Goal: Task Accomplishment & Management: Complete application form

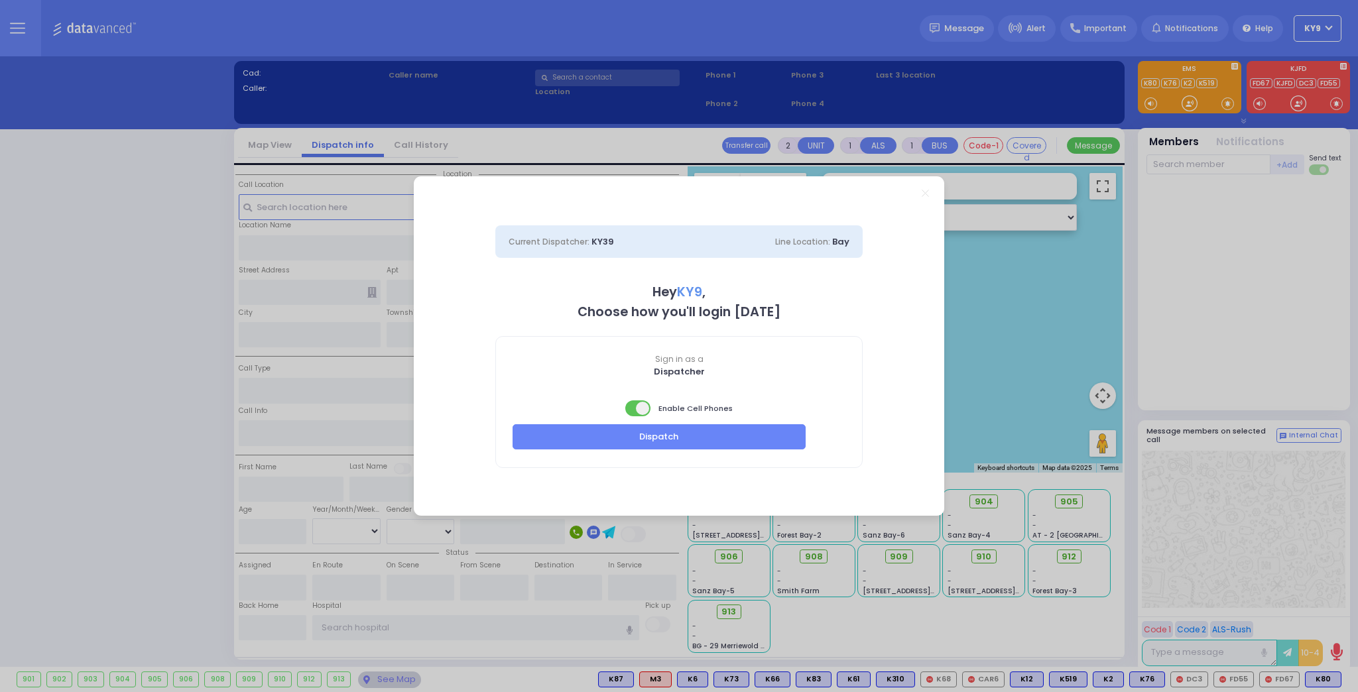
select select "15"
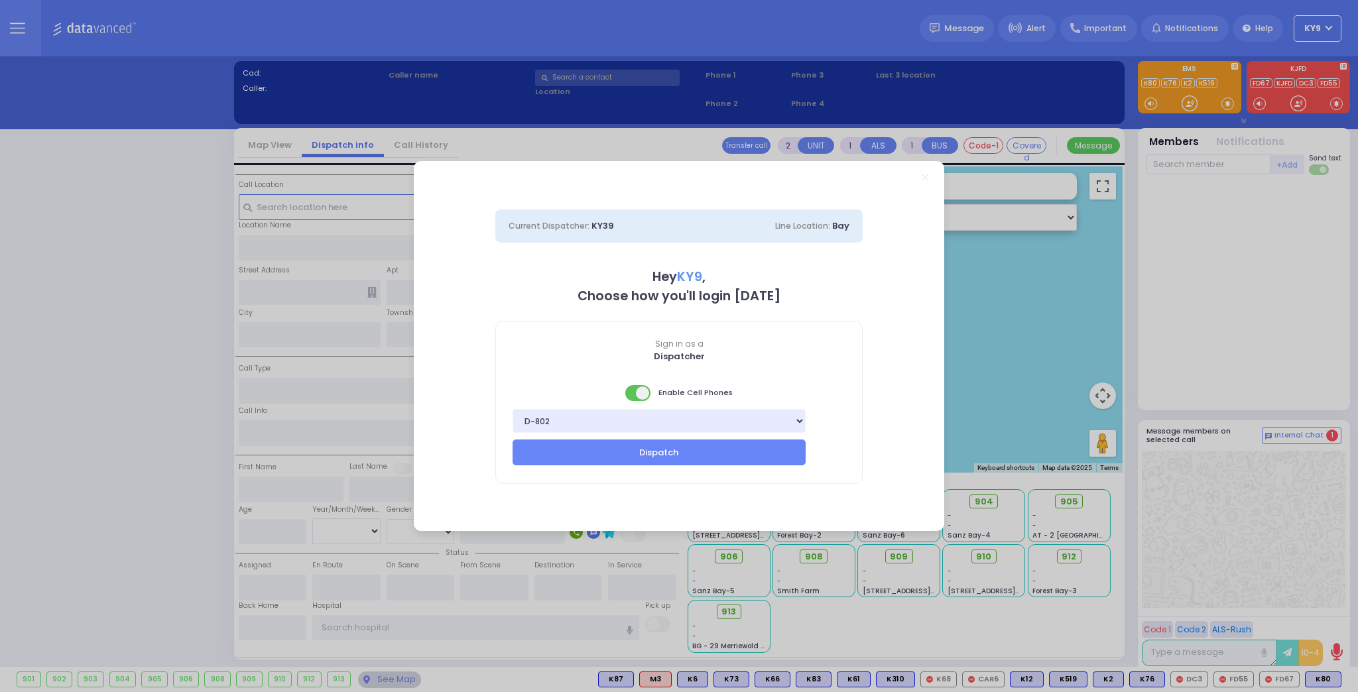
click at [633, 393] on span at bounding box center [638, 393] width 27 height 16
click at [633, 444] on button "Dispatch" at bounding box center [659, 452] width 293 height 25
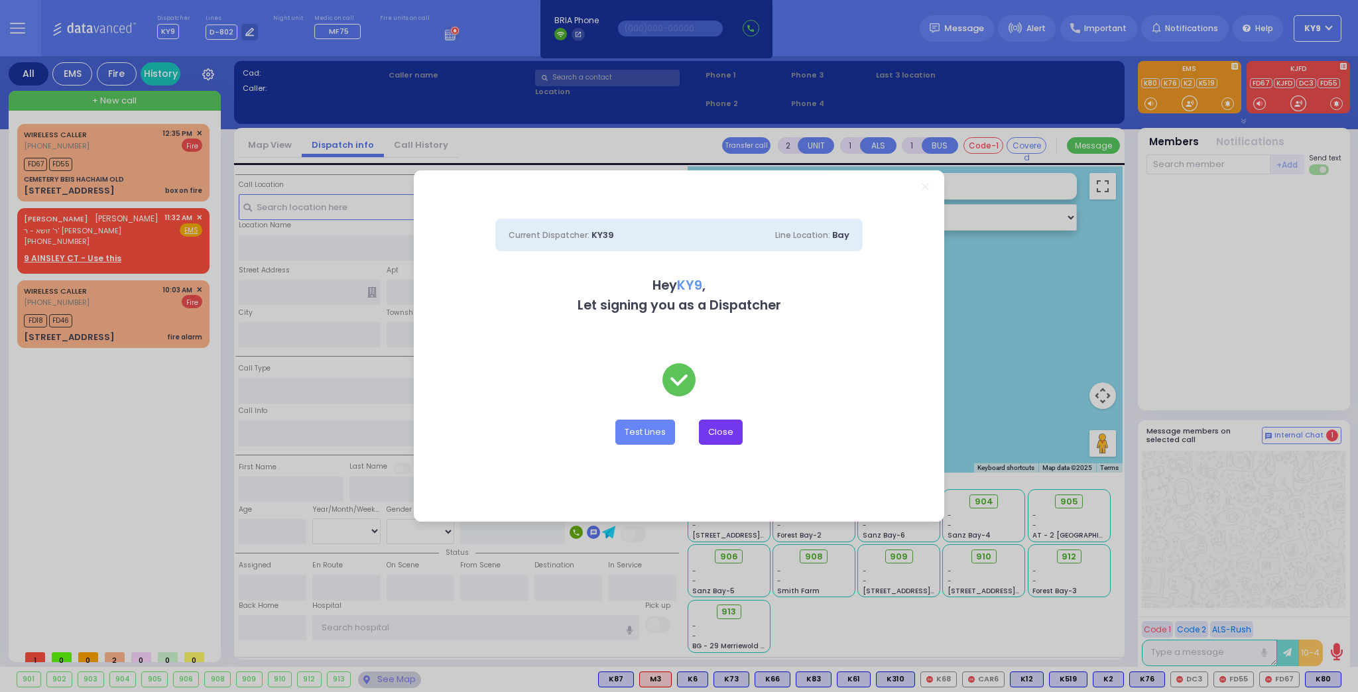
click at [724, 436] on button "Close" at bounding box center [721, 432] width 44 height 25
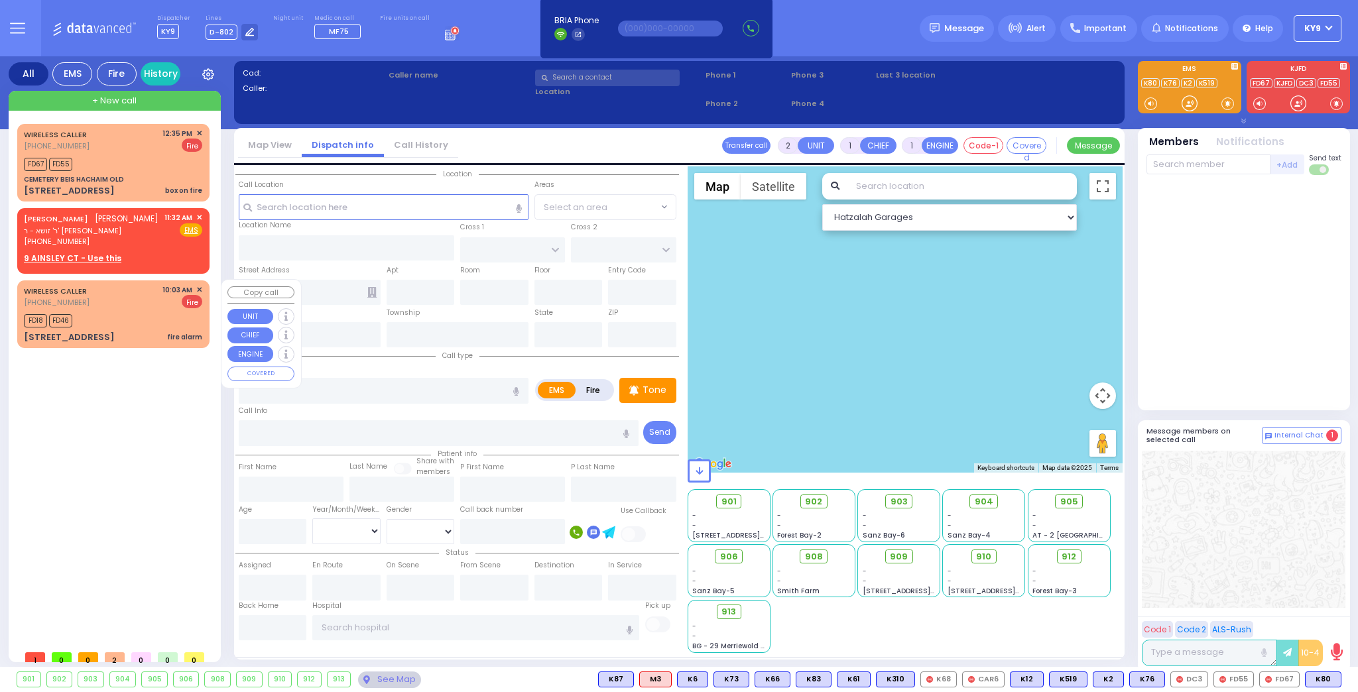
click at [140, 322] on div "FD18 FD46" at bounding box center [113, 319] width 178 height 17
select select
type input "fire alarm"
radio input "false"
radio input "true"
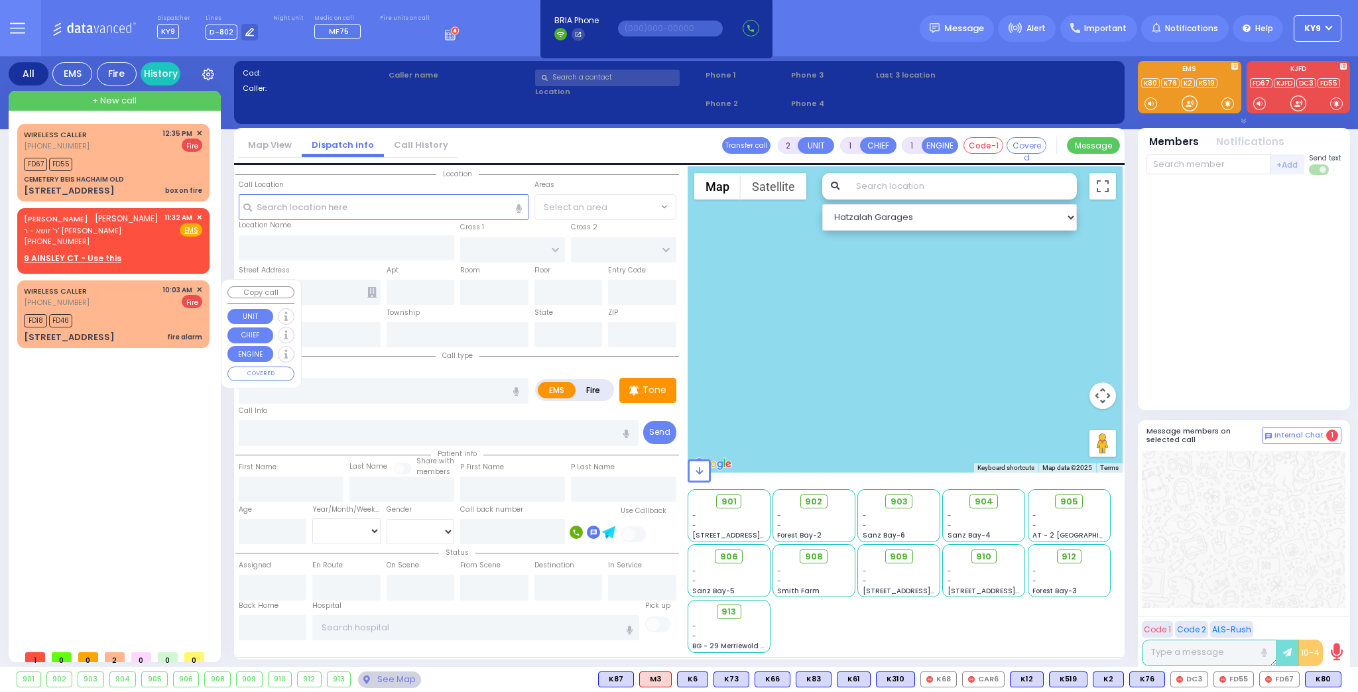
select select
type input "10:03"
type input "10:05"
select select "Hatzalah Garages"
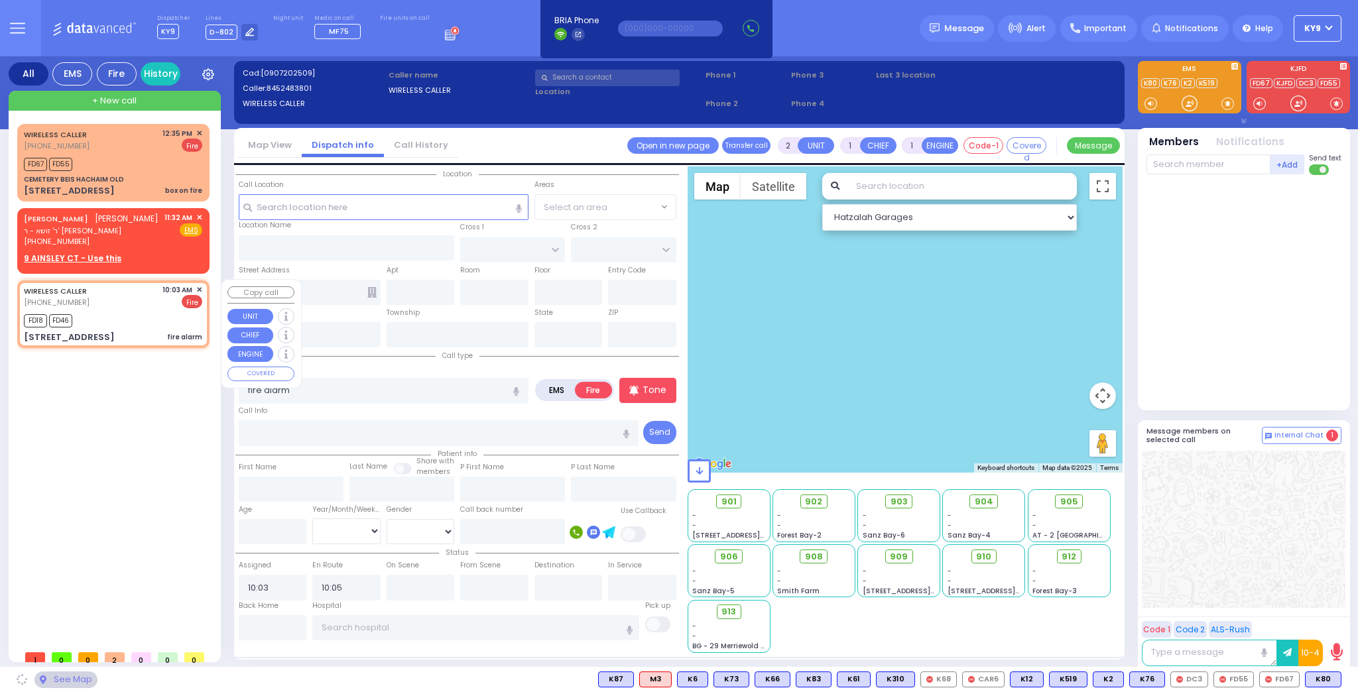
type input "HAYES COURT"
type input "EAHAL COURT"
type input "[STREET_ADDRESS]"
type input "Monroe"
type input "[US_STATE]"
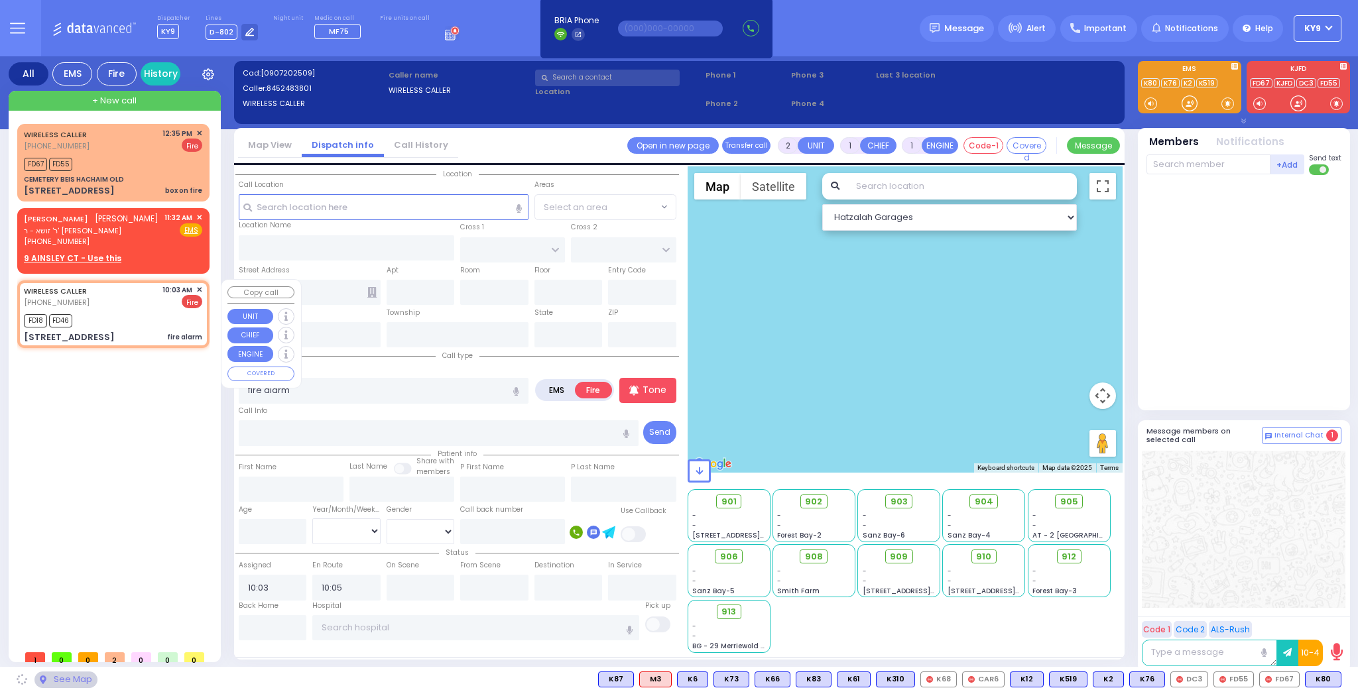
type input "10950"
select select "SECTION 3"
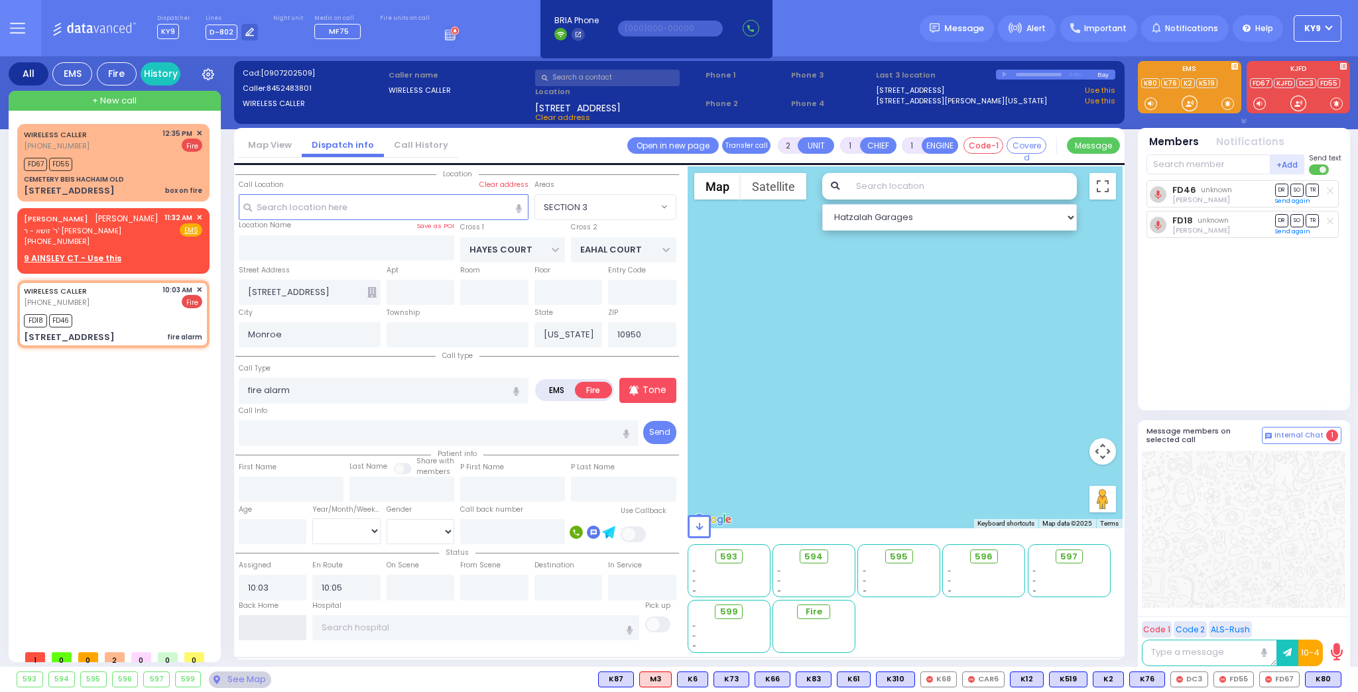
click at [245, 627] on input "text" at bounding box center [273, 627] width 68 height 25
type input "12:56"
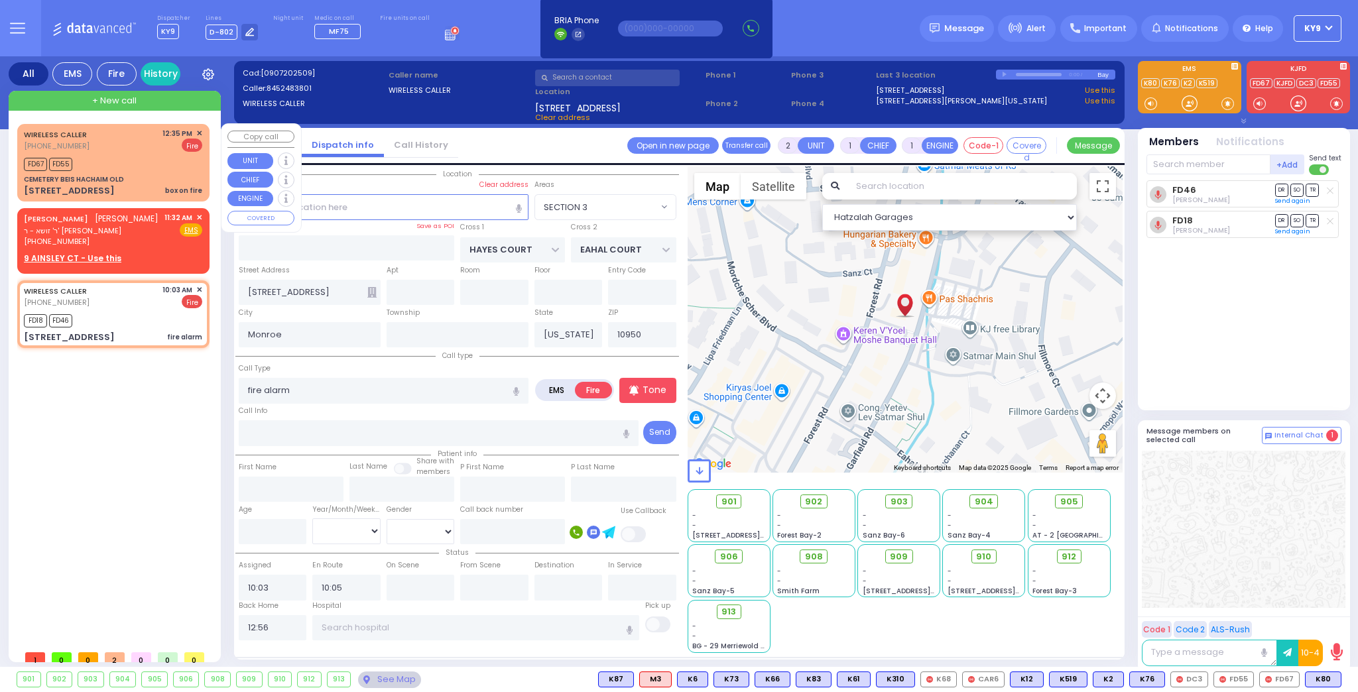
select select
radio input "true"
select select
click at [145, 166] on div "FD67 FD55" at bounding box center [113, 163] width 178 height 17
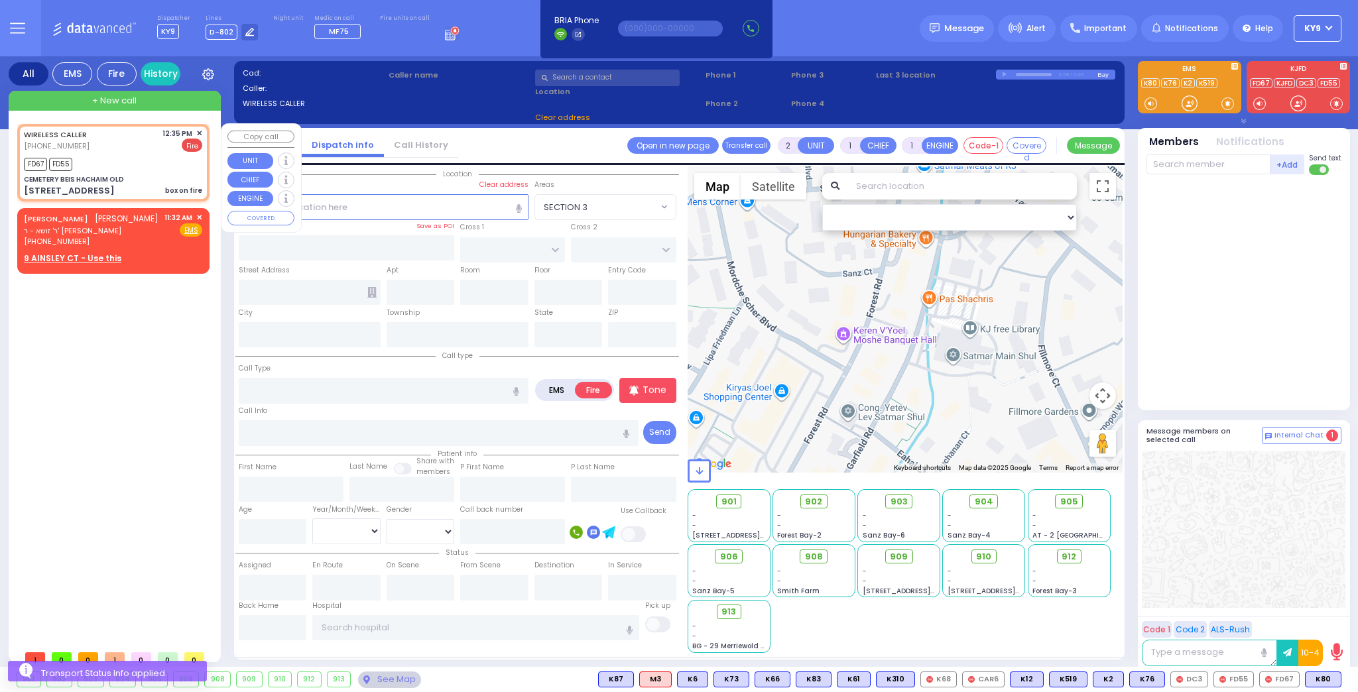
select select
type input "box on fire"
radio input "true"
select select
type input "12:35"
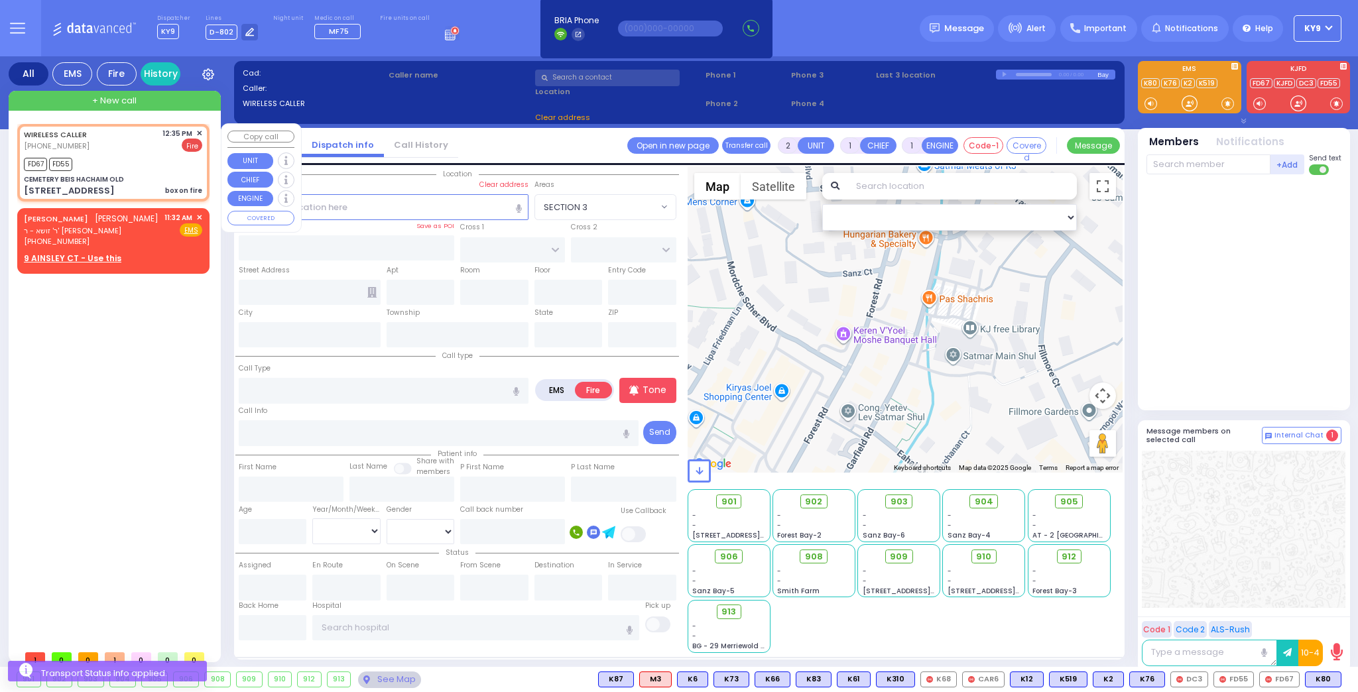
type input "12:36"
select select "Hatzalah Garages"
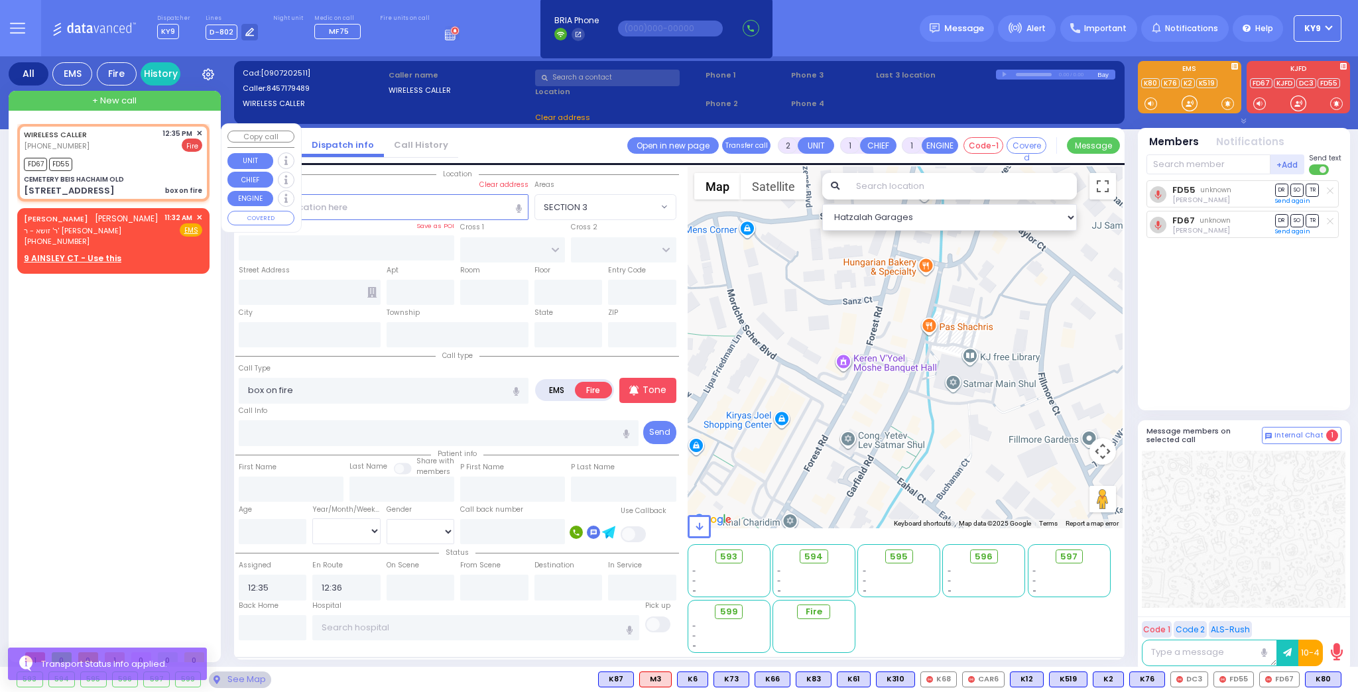
type input "CEMETERY BEIS HACHAIM OLD"
type input "[STREET_ADDRESS]"
type input "Monroe"
type input "[US_STATE]"
type input "10950"
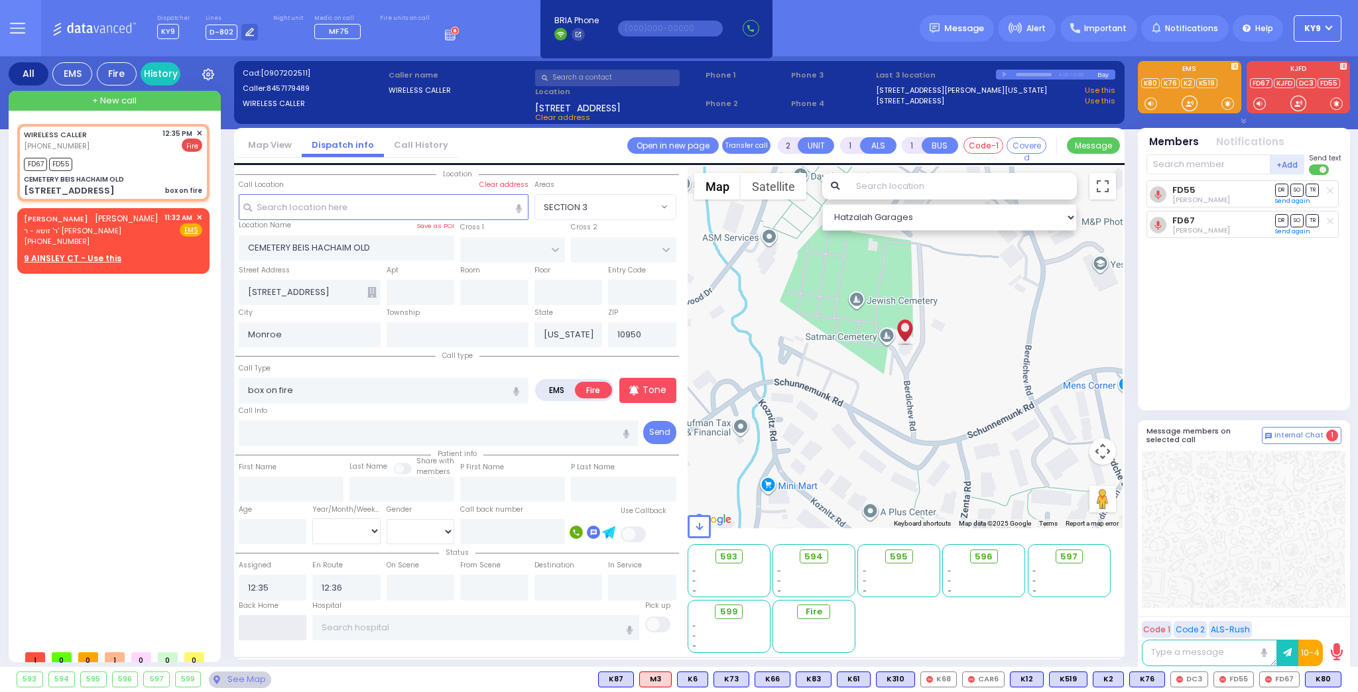
click at [271, 620] on input "text" at bounding box center [273, 627] width 68 height 25
click at [268, 618] on input "text" at bounding box center [273, 627] width 68 height 25
click at [263, 622] on input "text" at bounding box center [273, 627] width 68 height 25
click at [261, 622] on input "text" at bounding box center [273, 627] width 68 height 25
click at [268, 627] on input "text" at bounding box center [273, 627] width 68 height 25
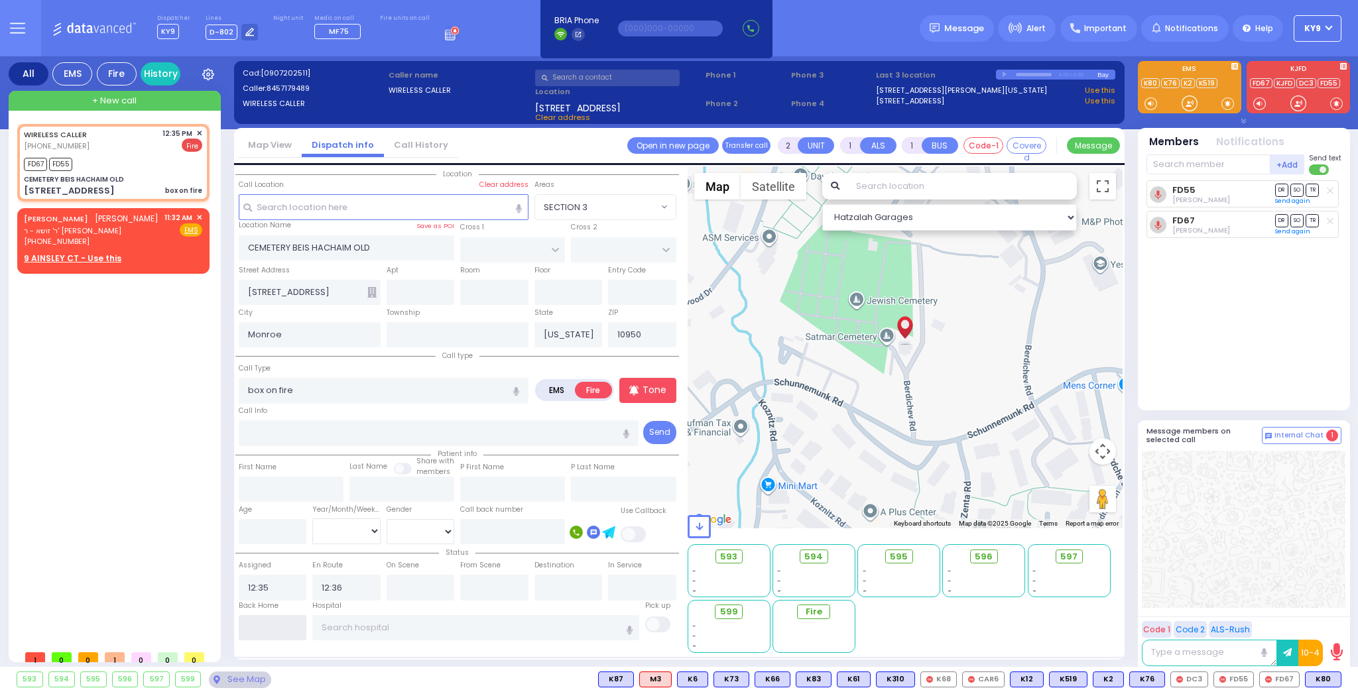
click at [267, 627] on input "text" at bounding box center [273, 627] width 68 height 25
type input "12:56"
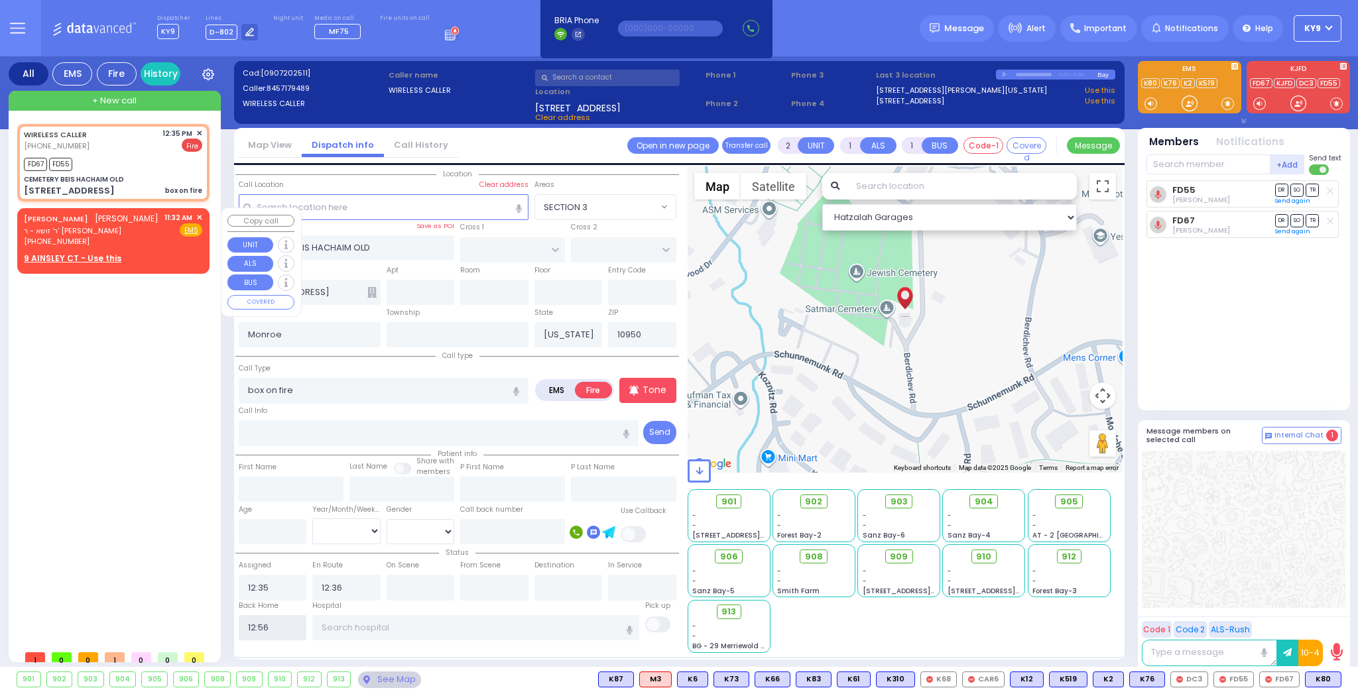
select select
radio input "true"
select select
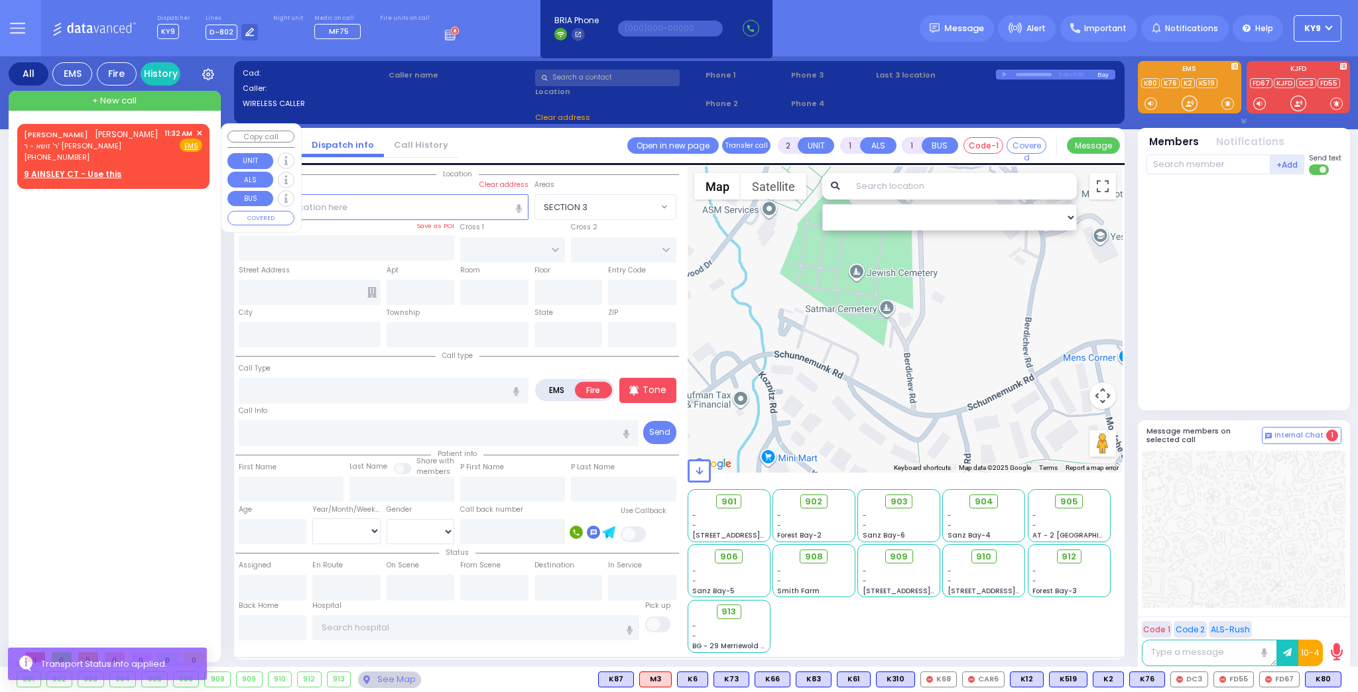
click at [140, 147] on div "[PERSON_NAME] ר' זושא - ר' [PERSON_NAME] [PHONE_NUMBER] 11:32 AM ✕ Fire EMS" at bounding box center [113, 145] width 178 height 35
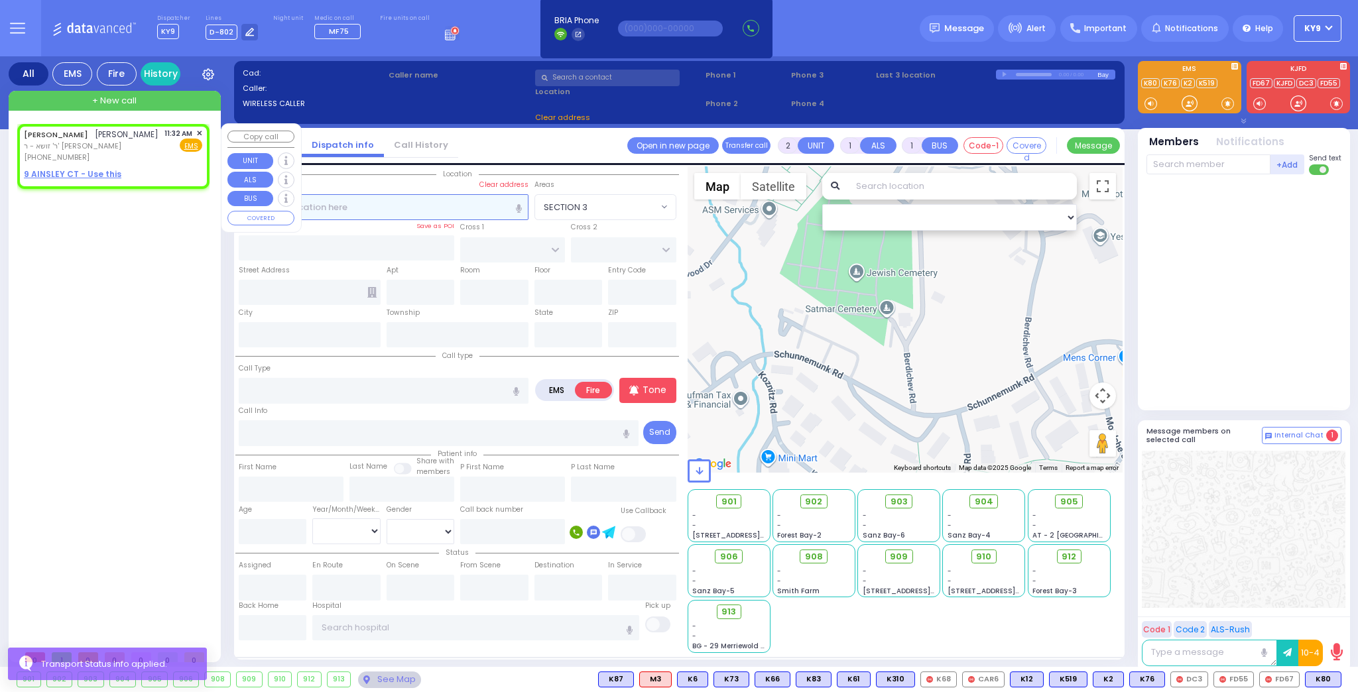
select select
radio input "true"
type input "[PERSON_NAME]"
type input "FRIED"
select select
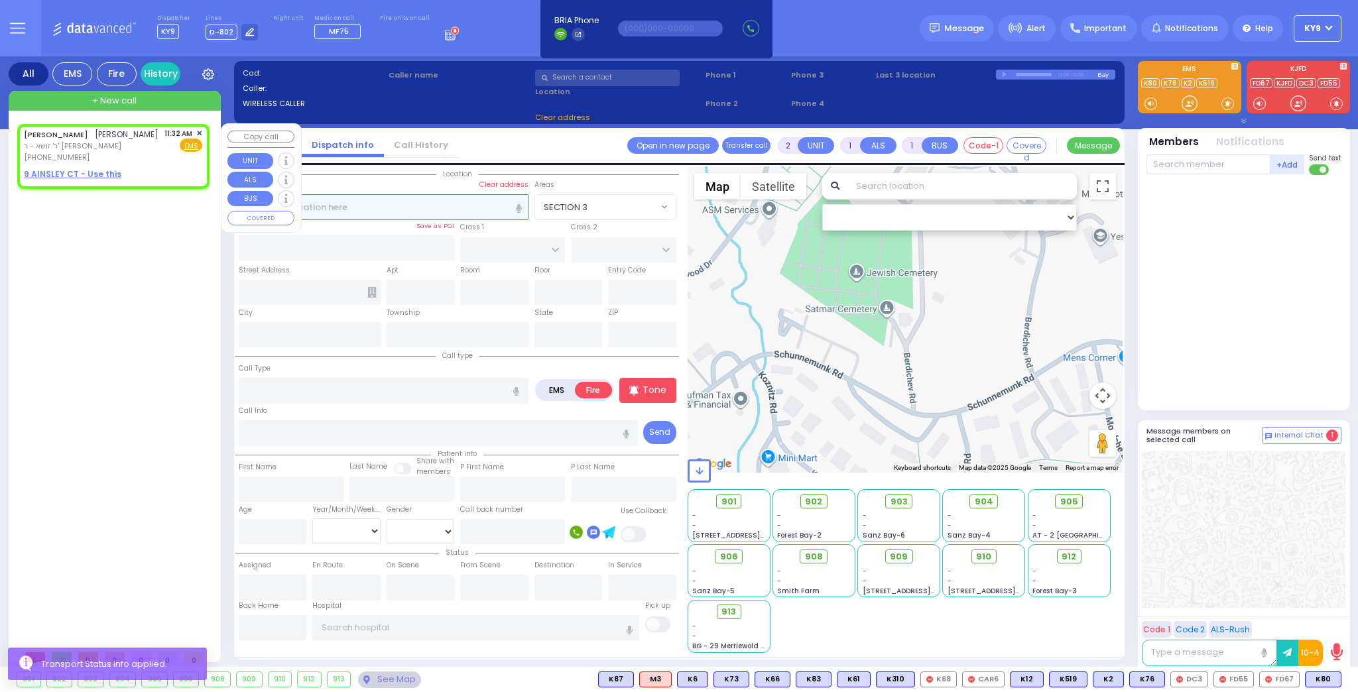
type input "11:32"
select select "Hatzalah Garages"
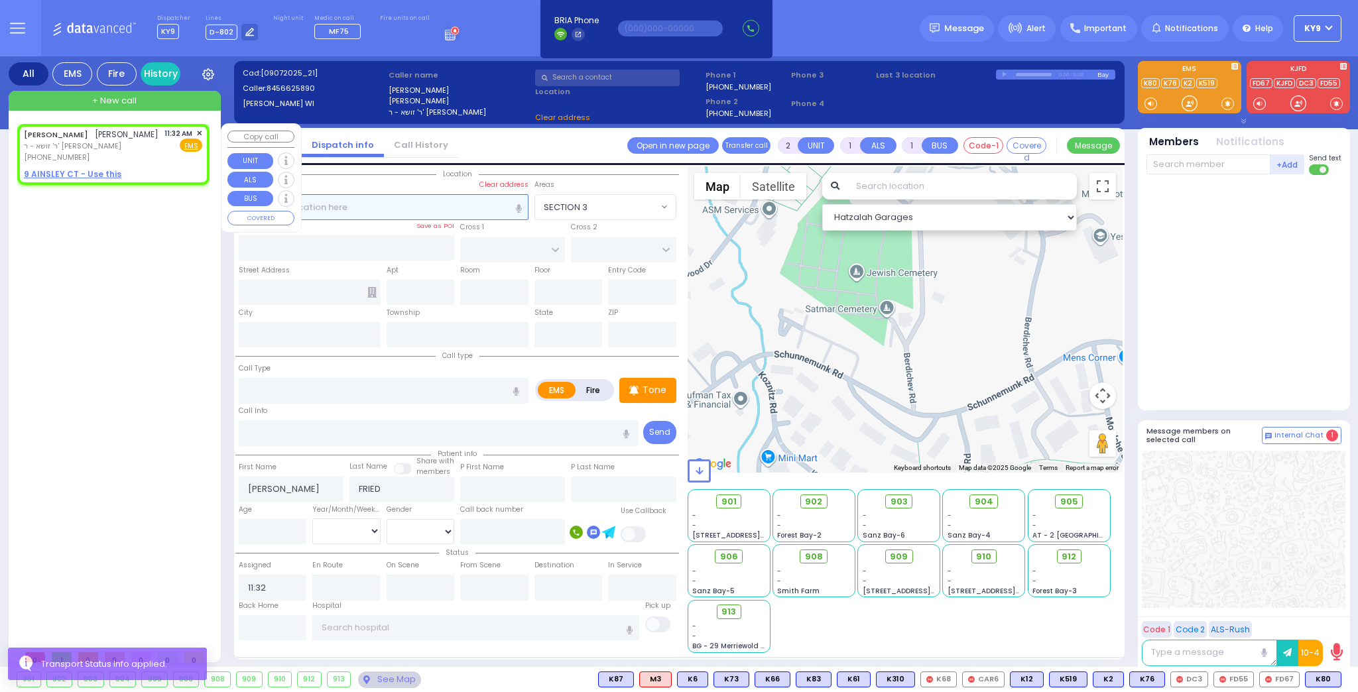
select select
radio input "true"
select select
select select "Hatzalah Garages"
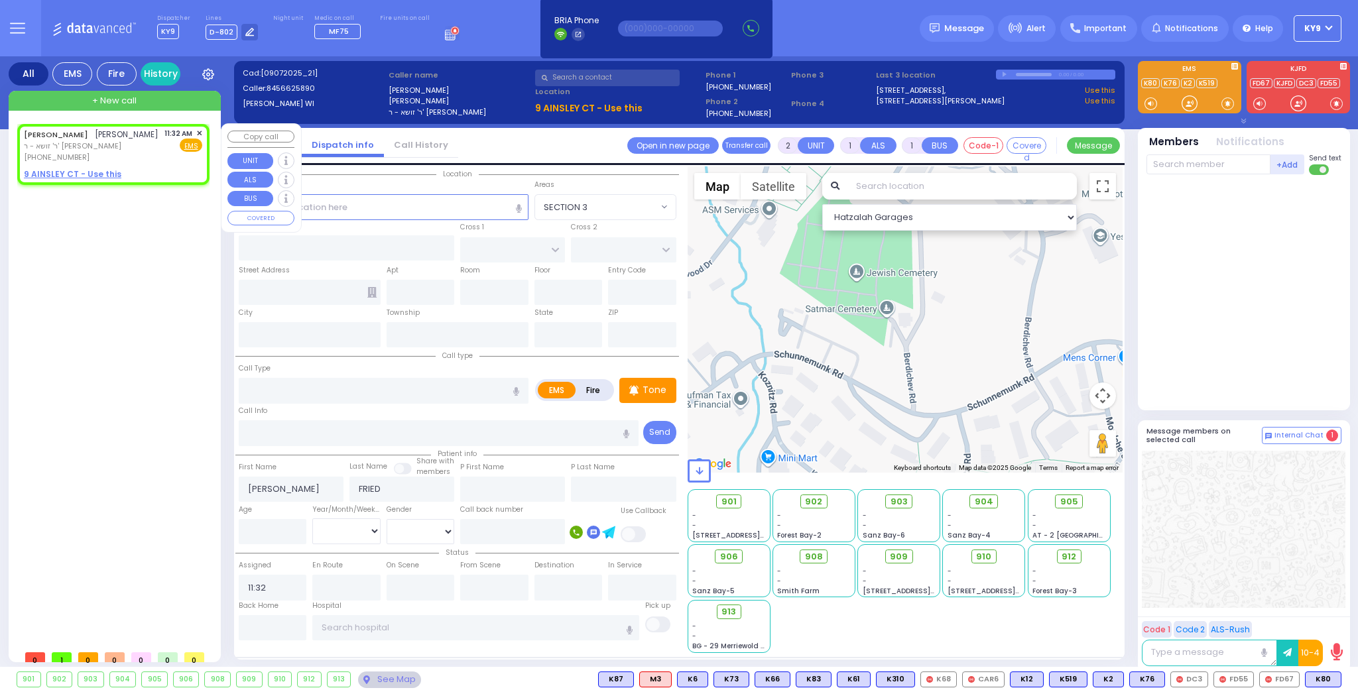
click at [198, 133] on span "✕" at bounding box center [199, 133] width 6 height 11
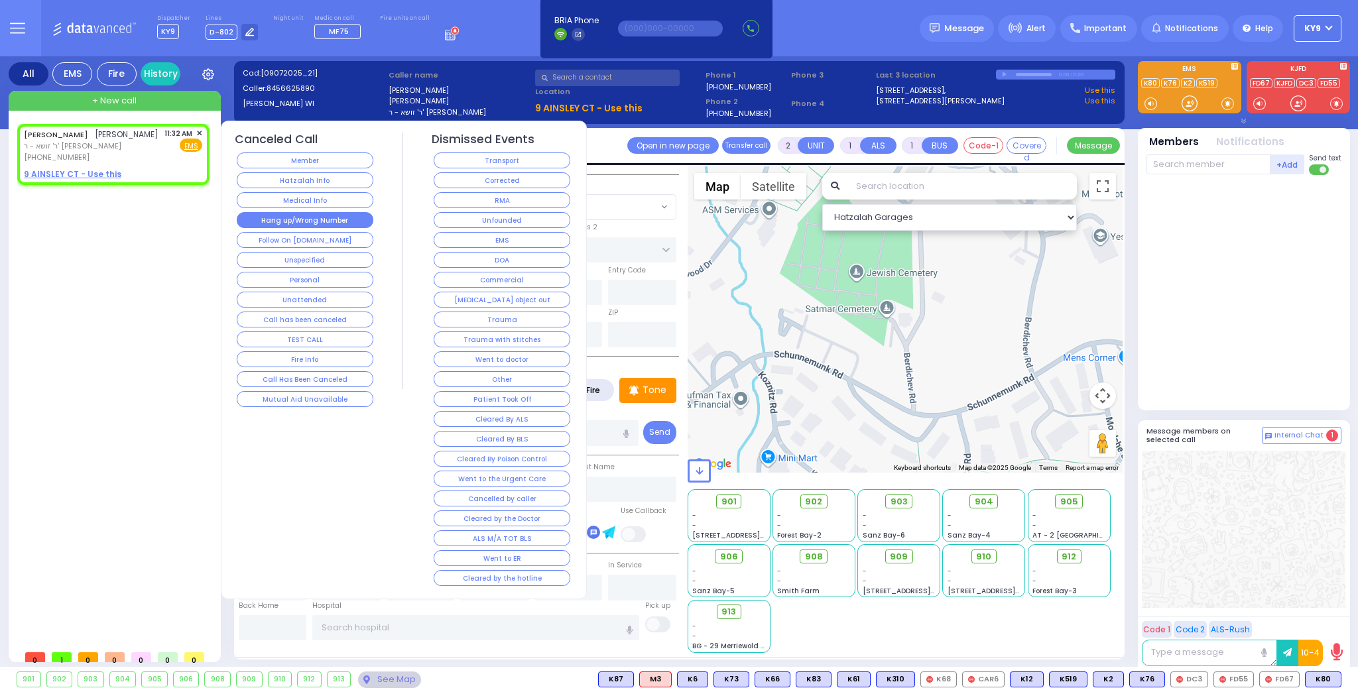
click at [276, 223] on button "Hang up/Wrong Number" at bounding box center [305, 220] width 137 height 16
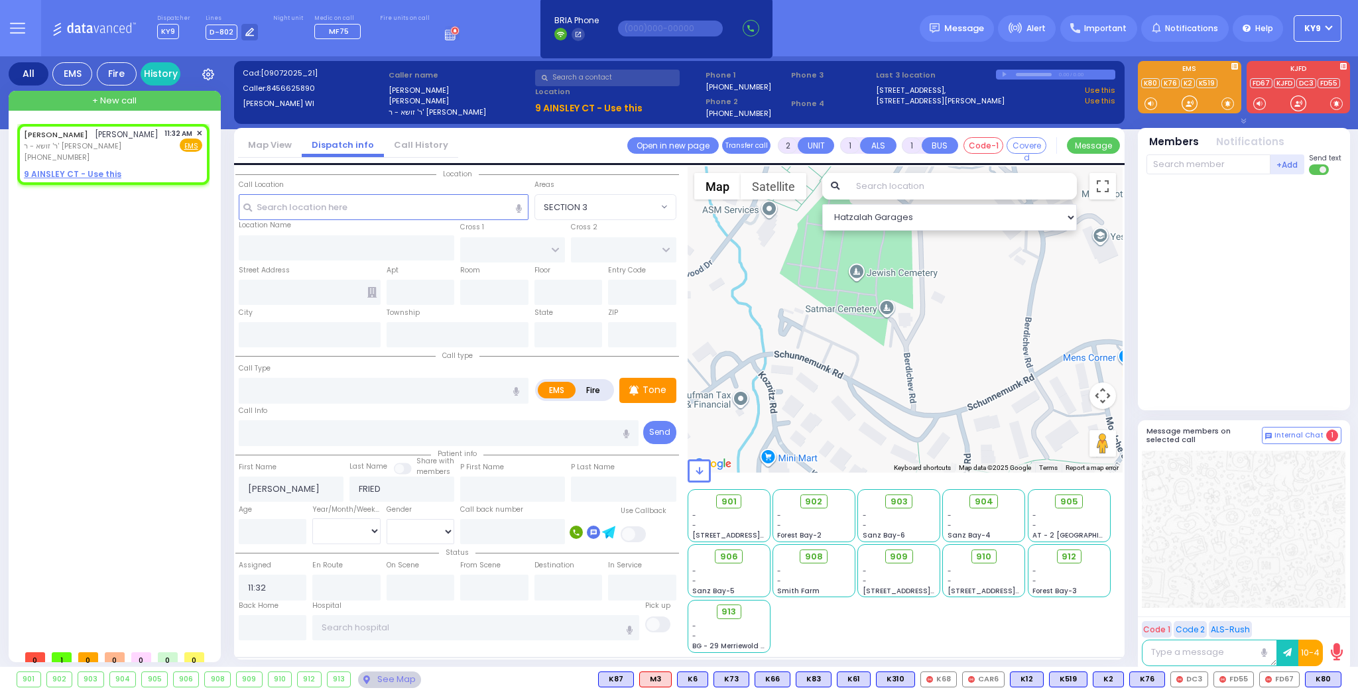
select select
radio input "true"
select select
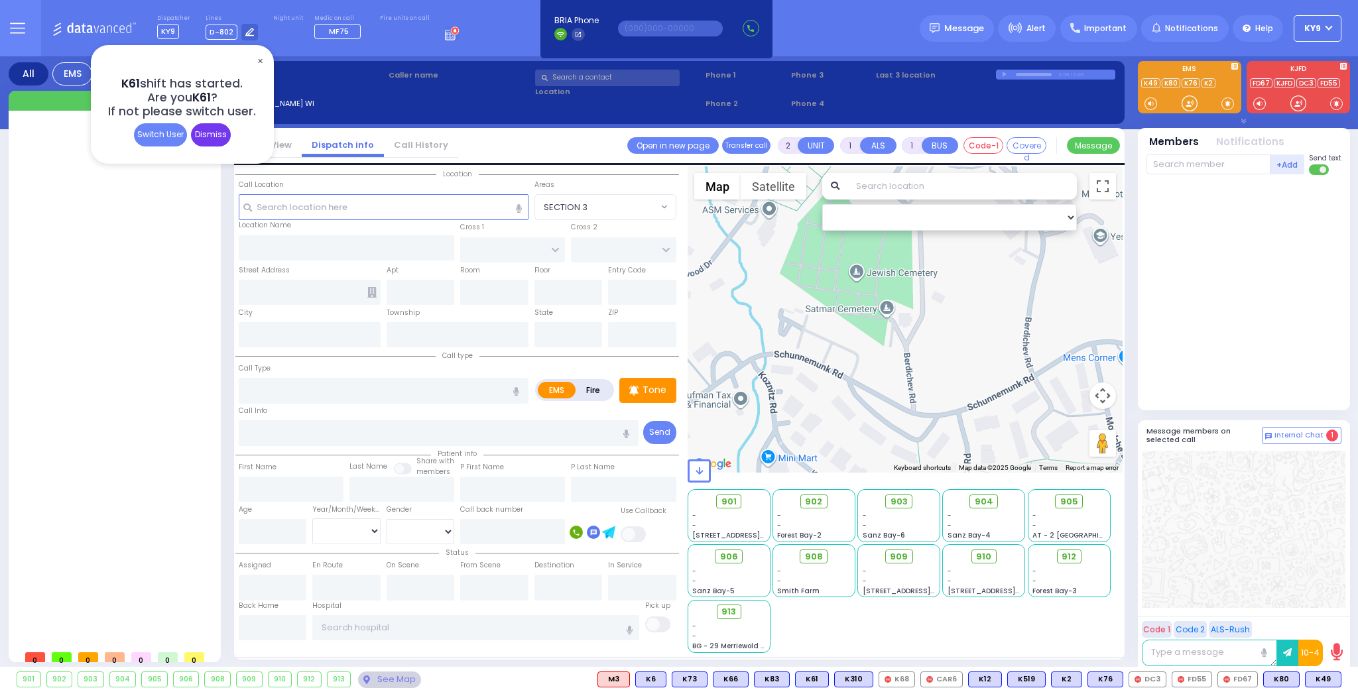
click at [225, 133] on div "Dismiss" at bounding box center [211, 134] width 40 height 23
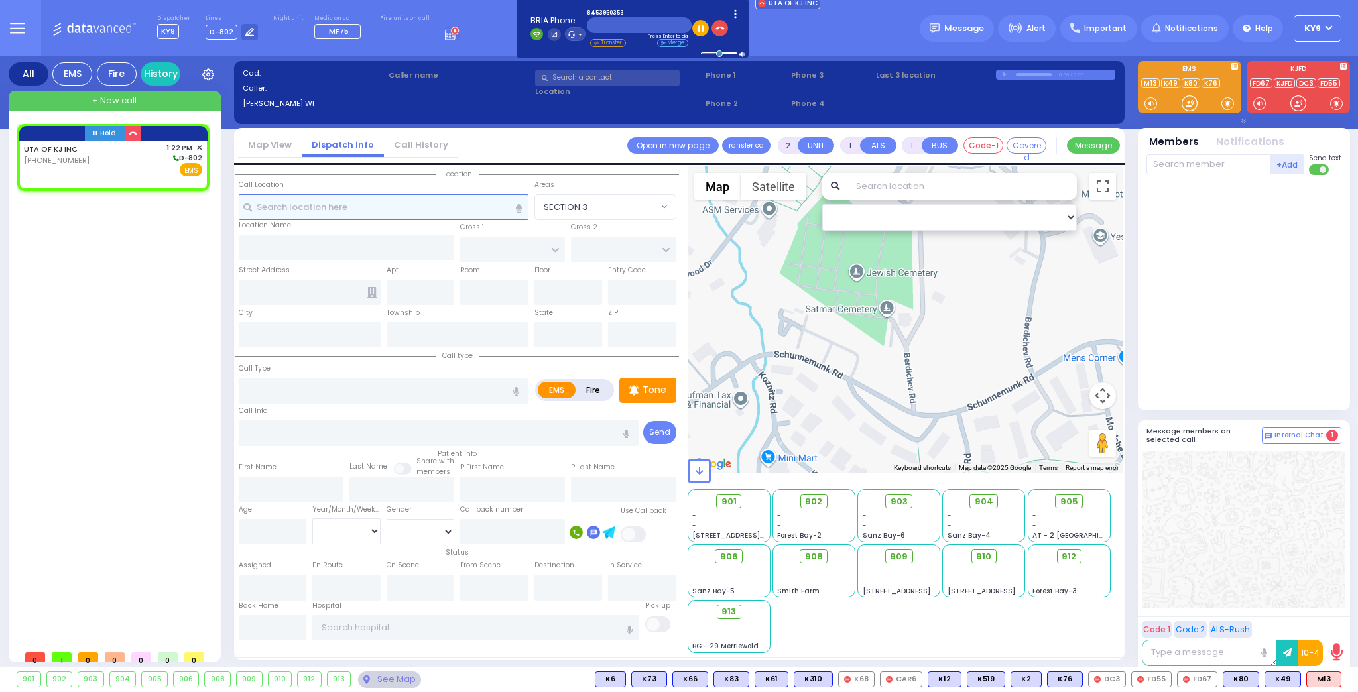
select select
radio input "true"
select select
type input "13:22"
select select "Hatzalah Garages"
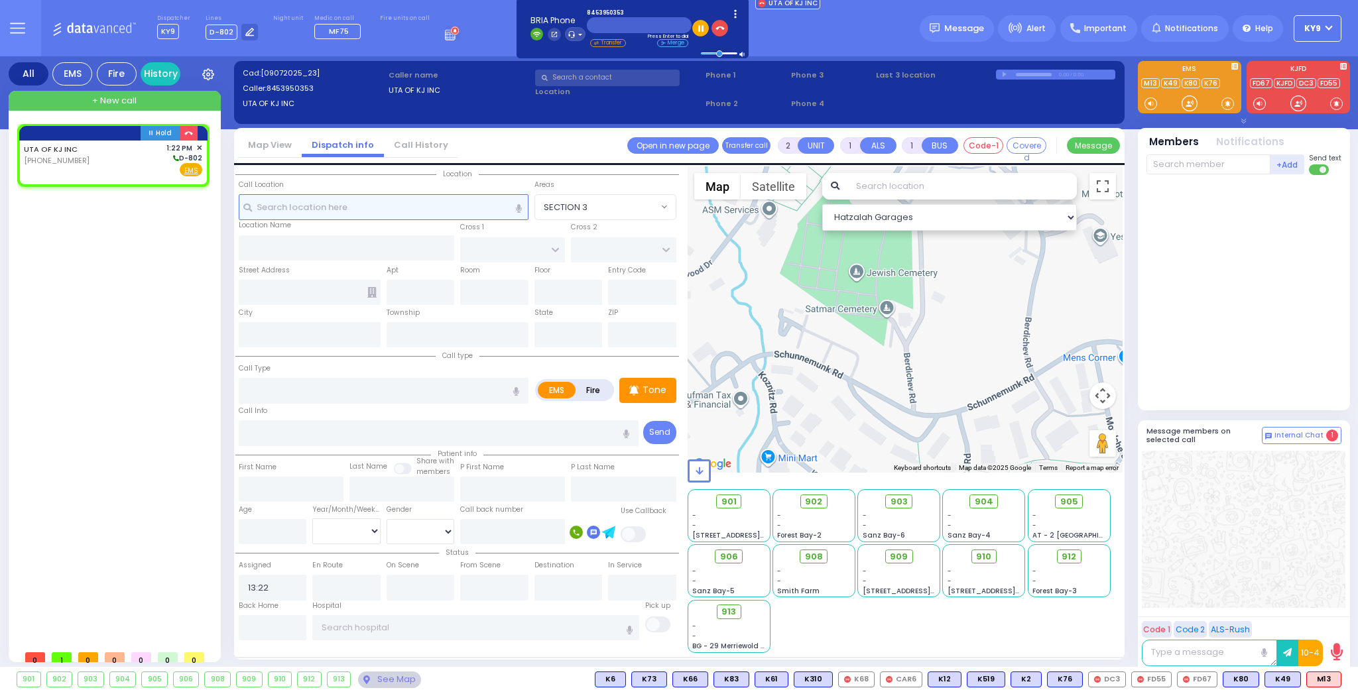
select select
radio input "true"
select select
select select "Hatzalah Garages"
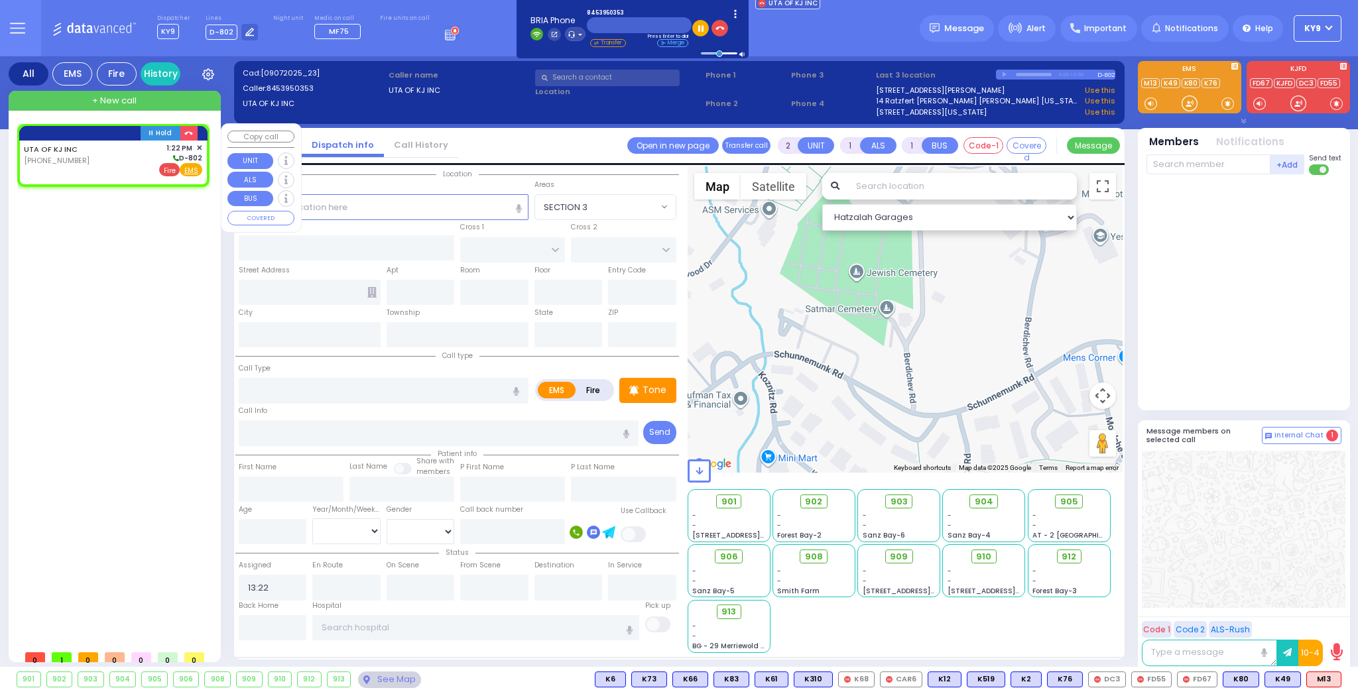
click at [172, 170] on span "Fire" at bounding box center [169, 169] width 21 height 13
select select
radio input "false"
radio input "true"
select select
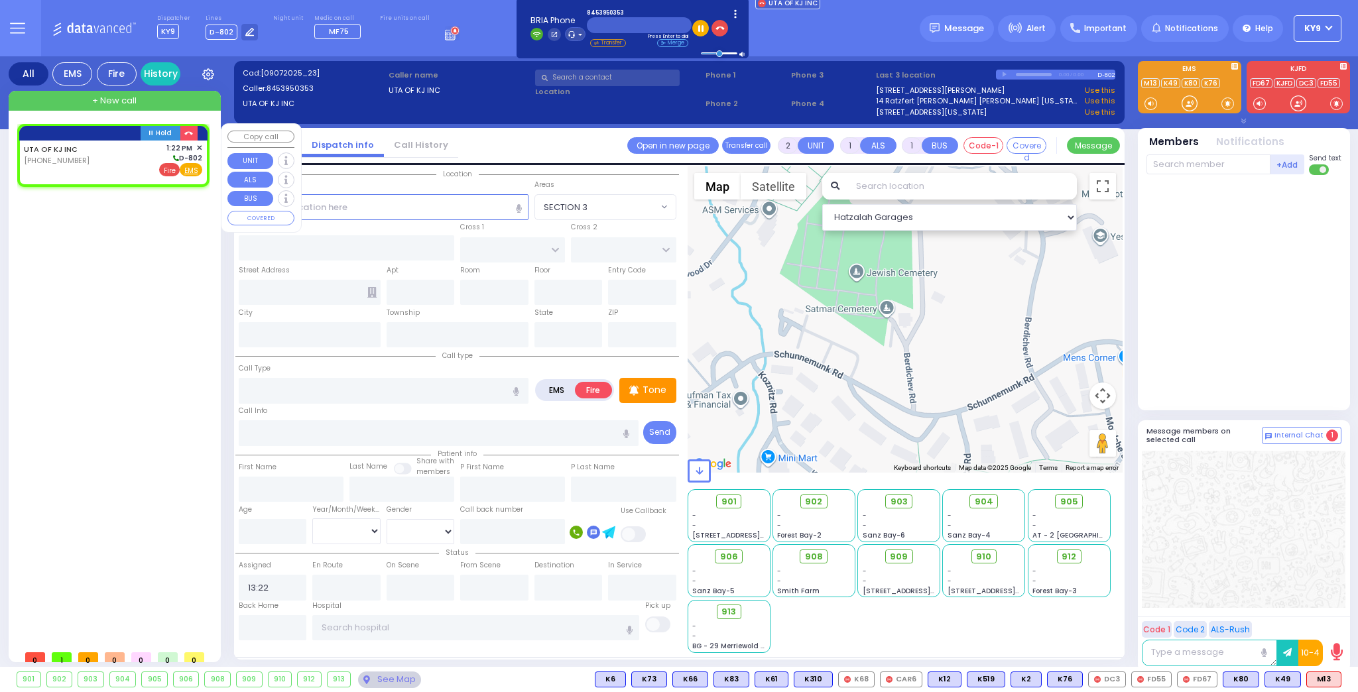
select select "Hatzalah Garages"
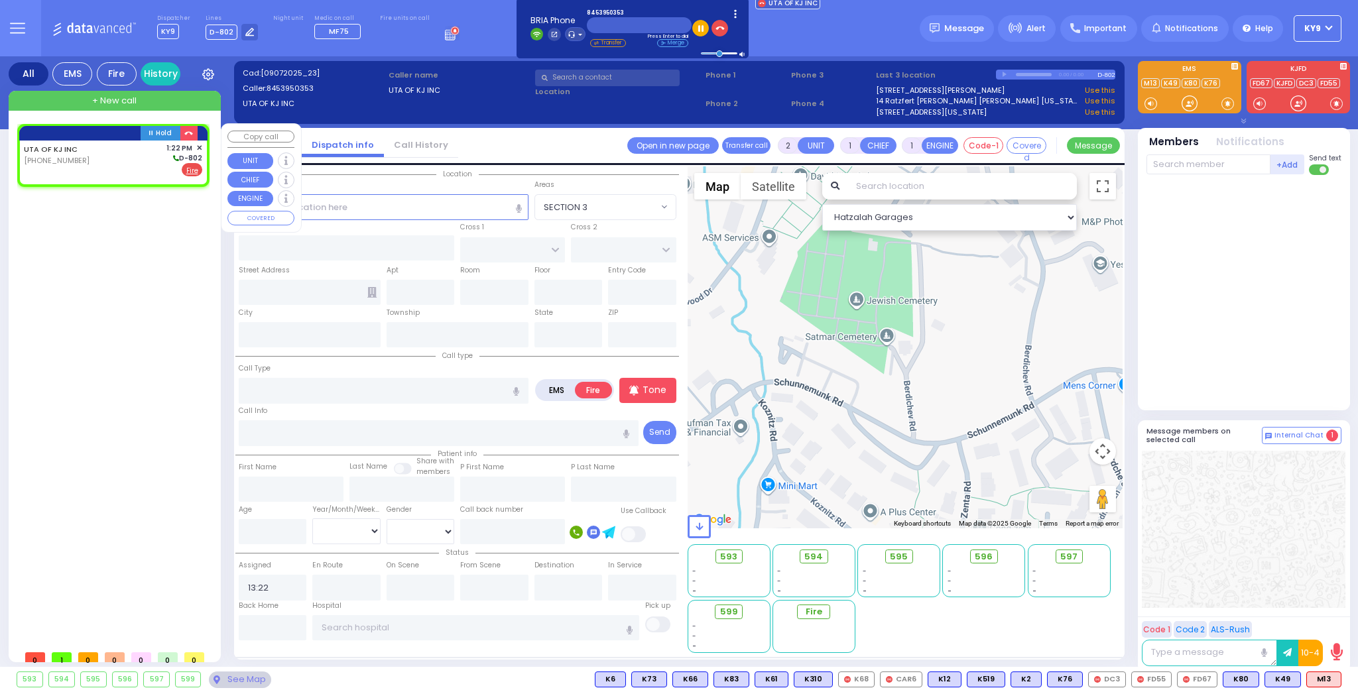
click at [154, 169] on div "UTA OF KJ INC [PHONE_NUMBER] 1:22 PM ✕ D-802" at bounding box center [113, 160] width 178 height 34
select select
radio input "true"
select select
select select "Hatzalah Garages"
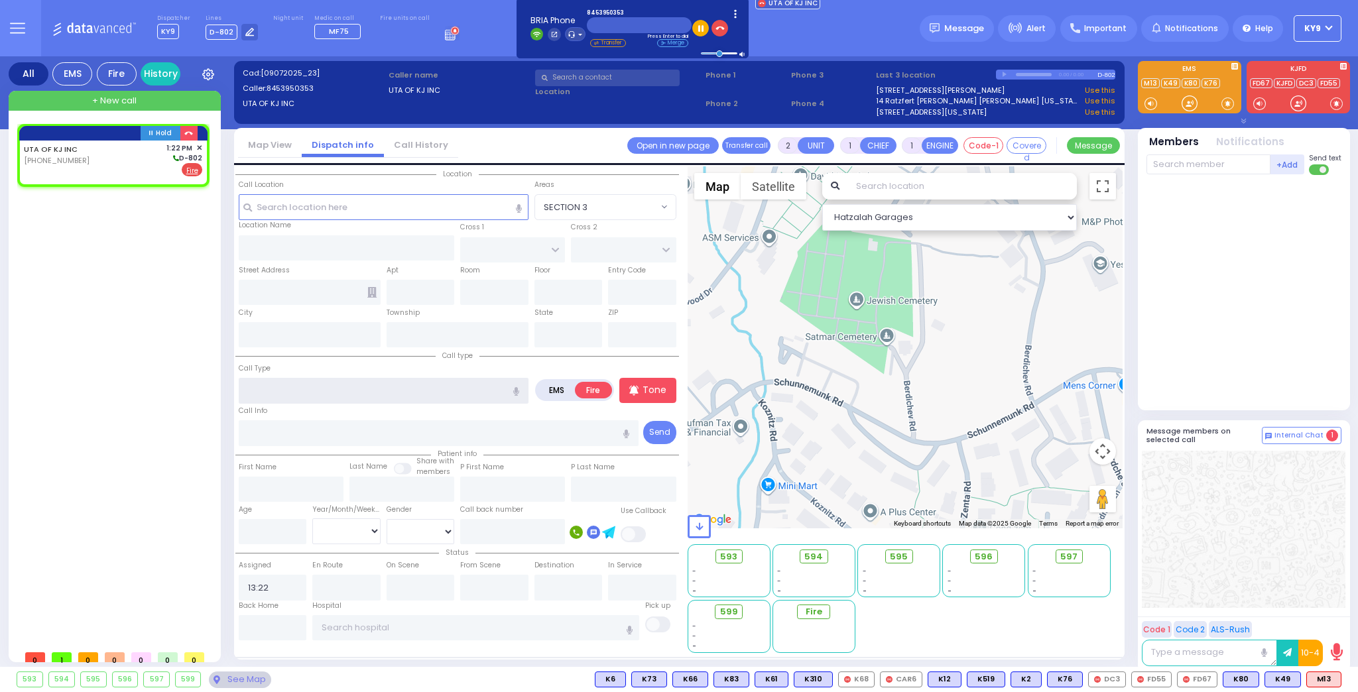
click at [294, 387] on input "text" at bounding box center [384, 390] width 290 height 25
type input "e"
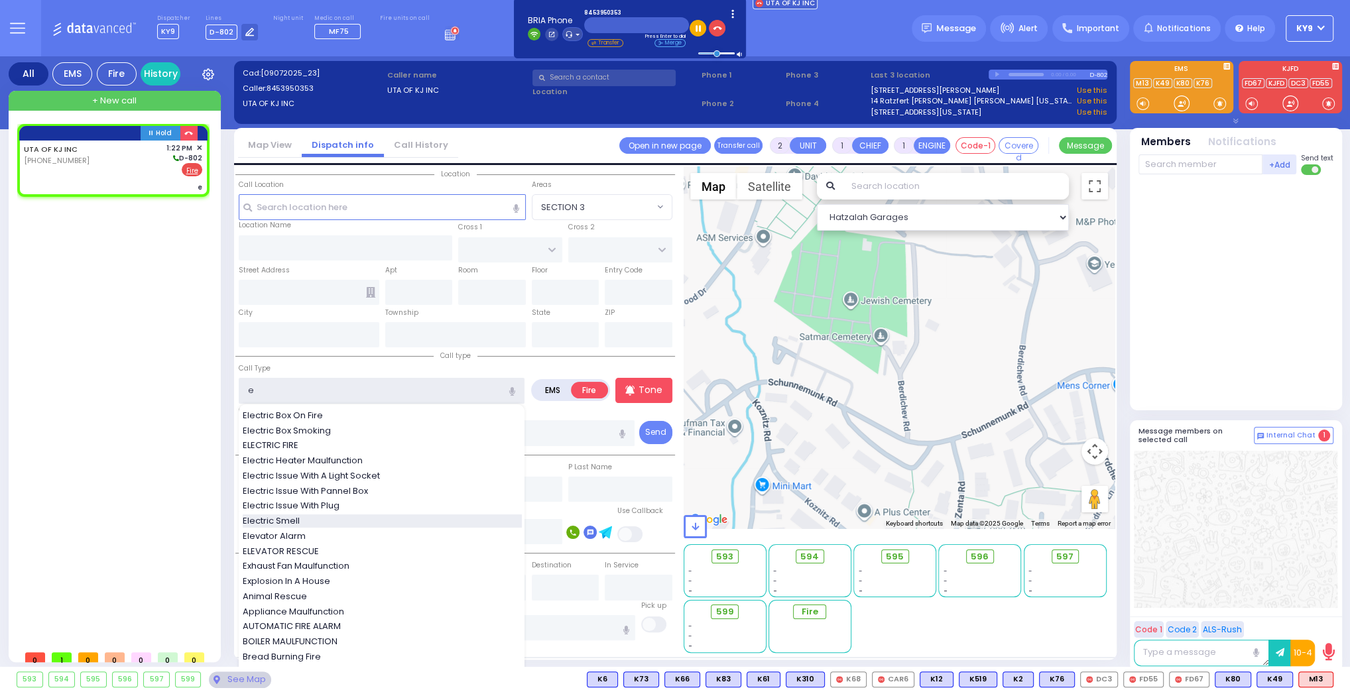
select select
radio input "true"
select select
select select "Hatzalah Garages"
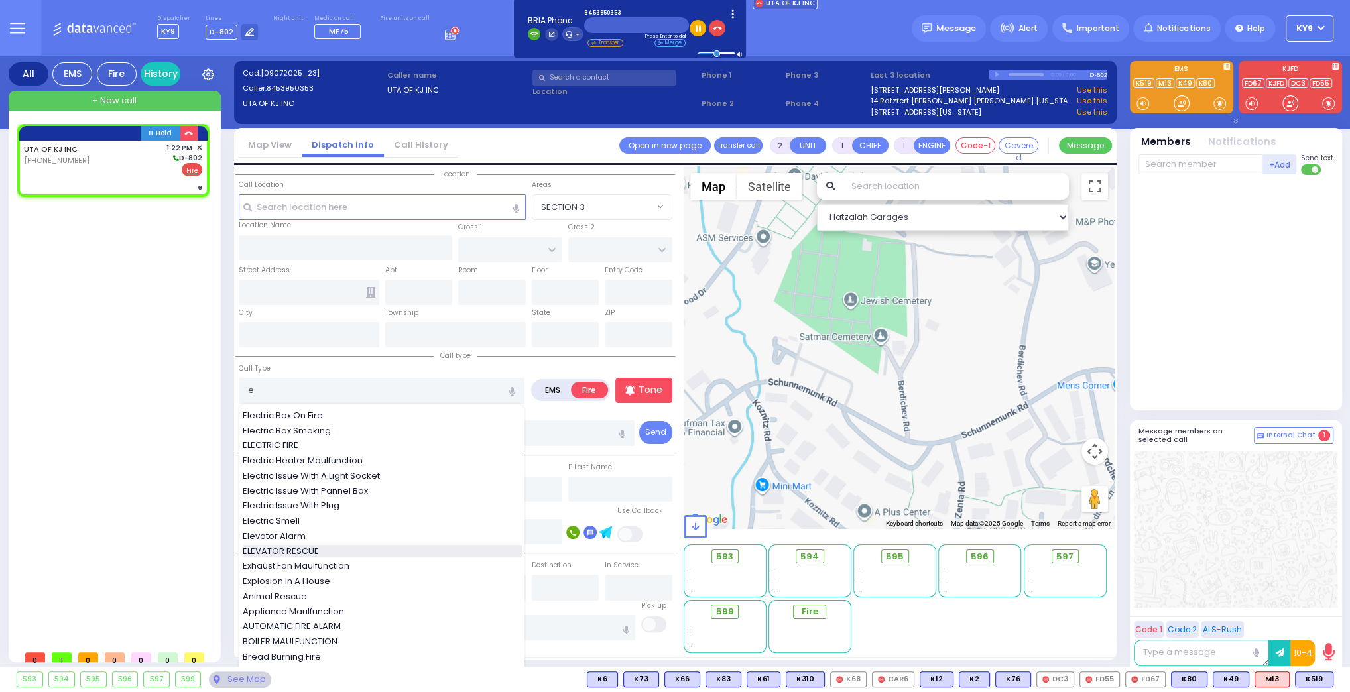
click at [283, 551] on span "ELEVATOR RESCUE" at bounding box center [283, 551] width 81 height 13
type input "ELEVATOR RESCUE"
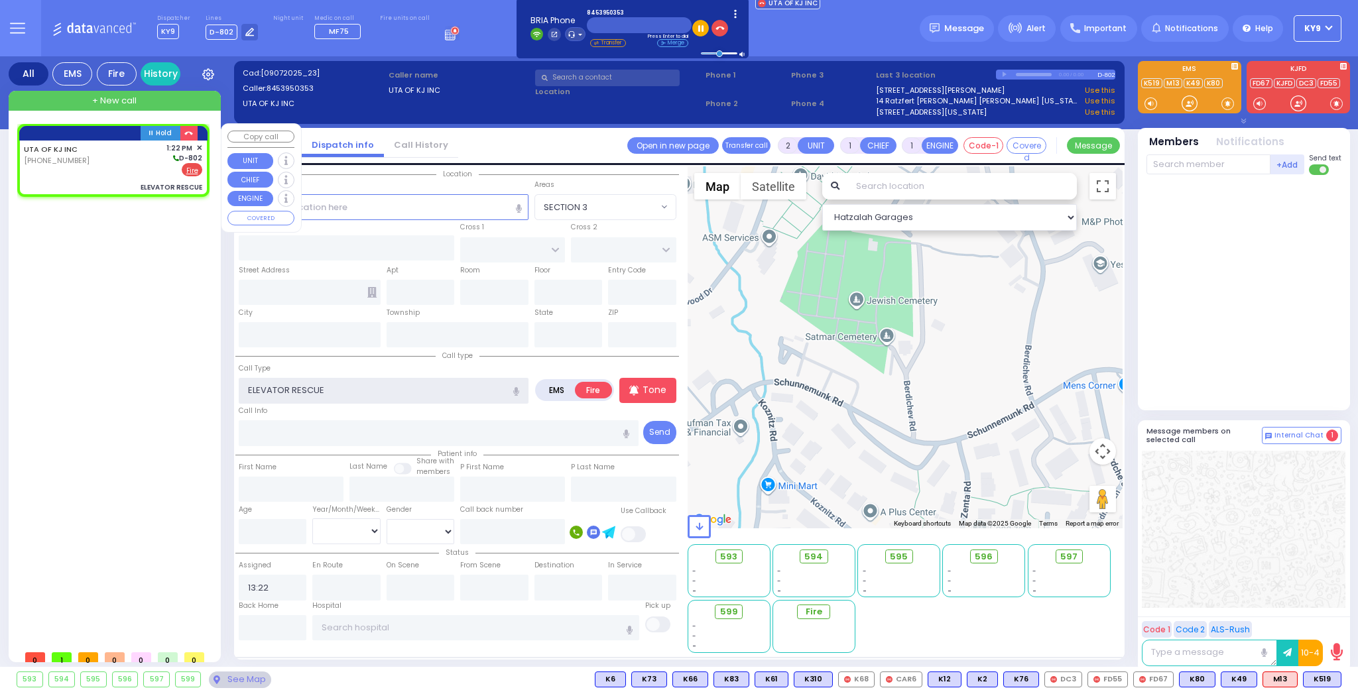
select select
radio input "true"
select select
select select "Hatzalah Garages"
click at [316, 210] on input "text" at bounding box center [384, 206] width 290 height 25
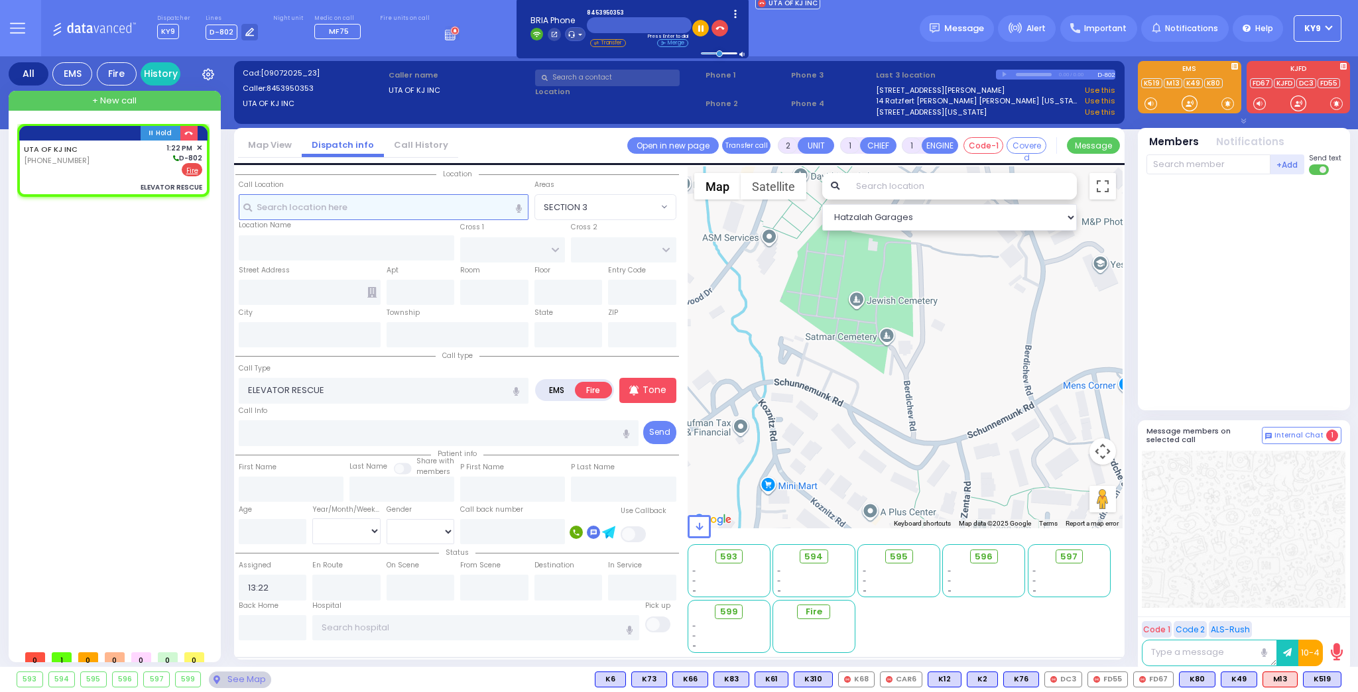
select select
radio input "true"
select select
select select "Hatzalah Garages"
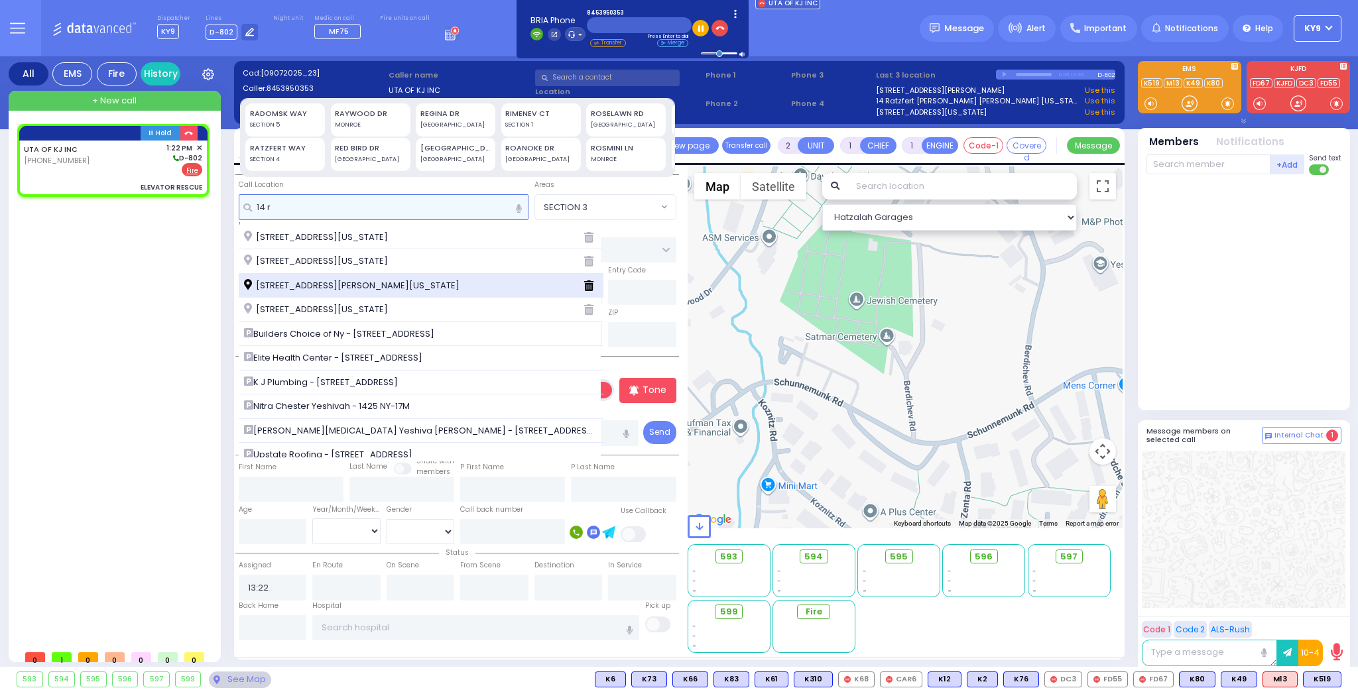
type input "14 r"
click at [342, 282] on span "[STREET_ADDRESS][PERSON_NAME][US_STATE]" at bounding box center [354, 285] width 220 height 13
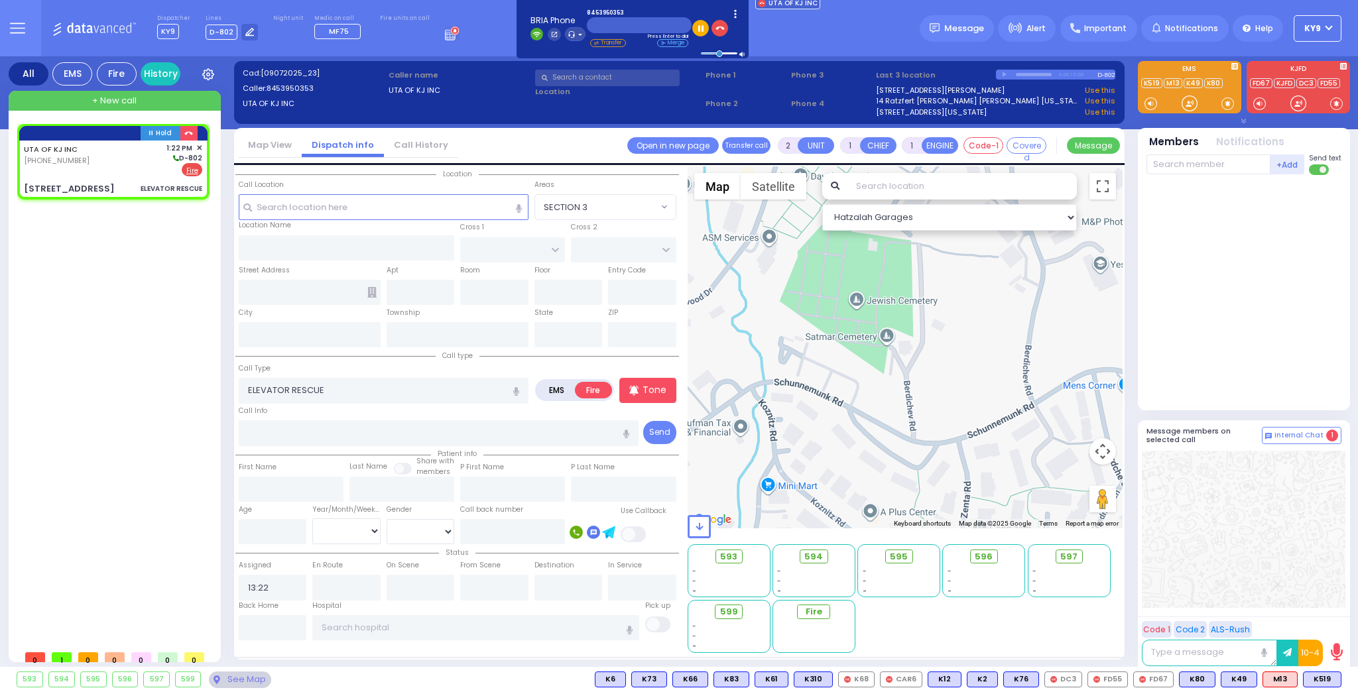
select select
radio input "true"
select select
type input "[GEOGRAPHIC_DATA]"
type input "[STREET_ADDRESS]"
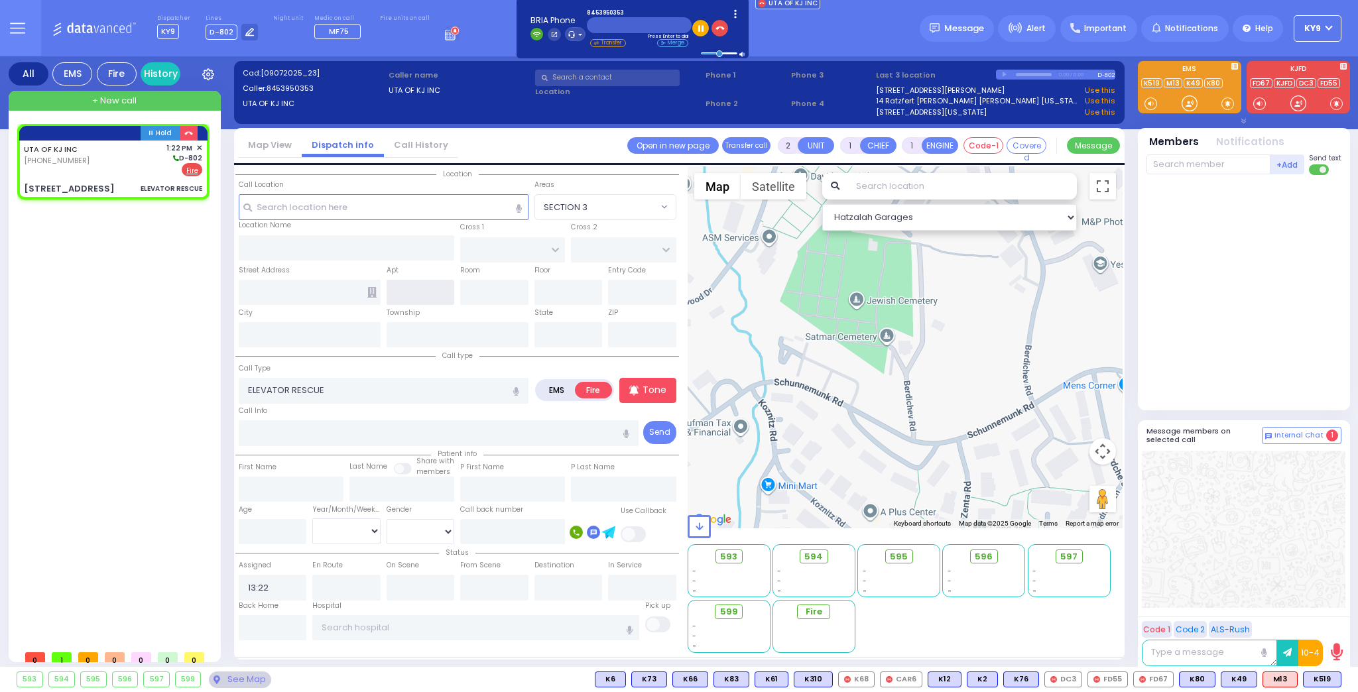
type input "[PERSON_NAME]"
type input "[US_STATE]"
type input "10950"
select select "SECTION 4"
select select "Hatzalah Garages"
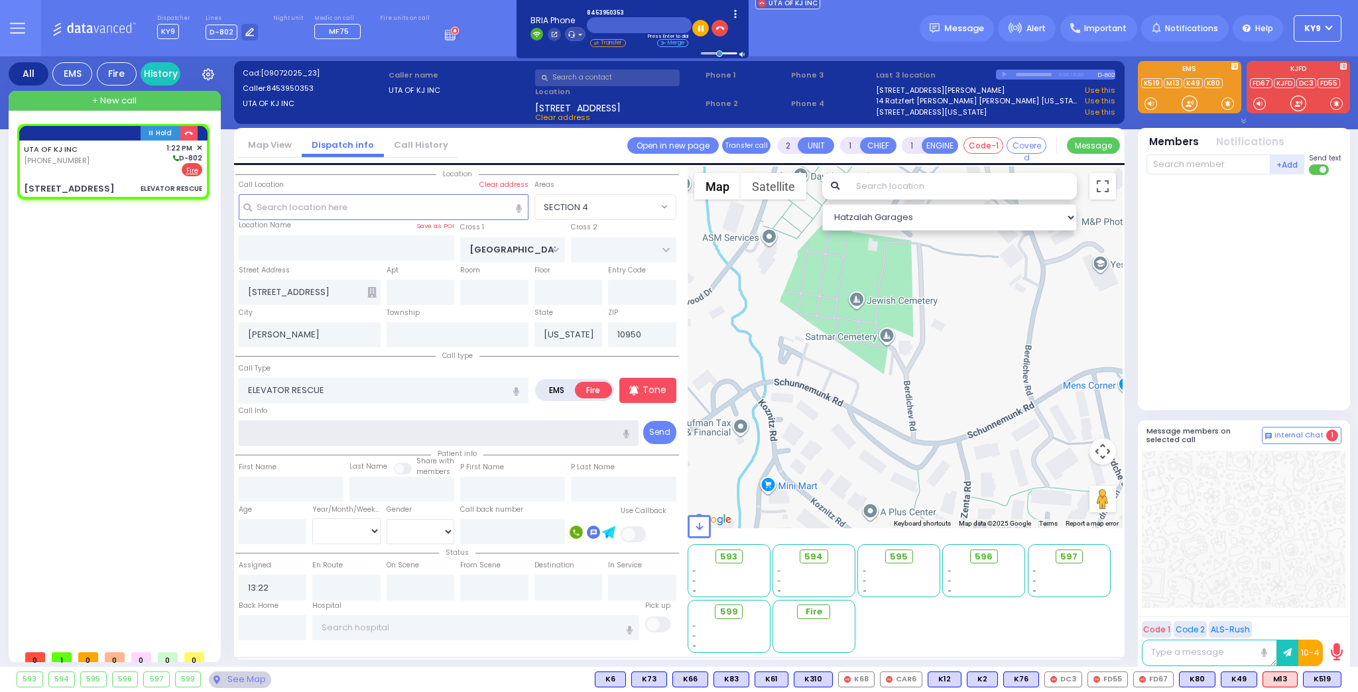
click at [327, 436] on input "text" at bounding box center [439, 432] width 401 height 25
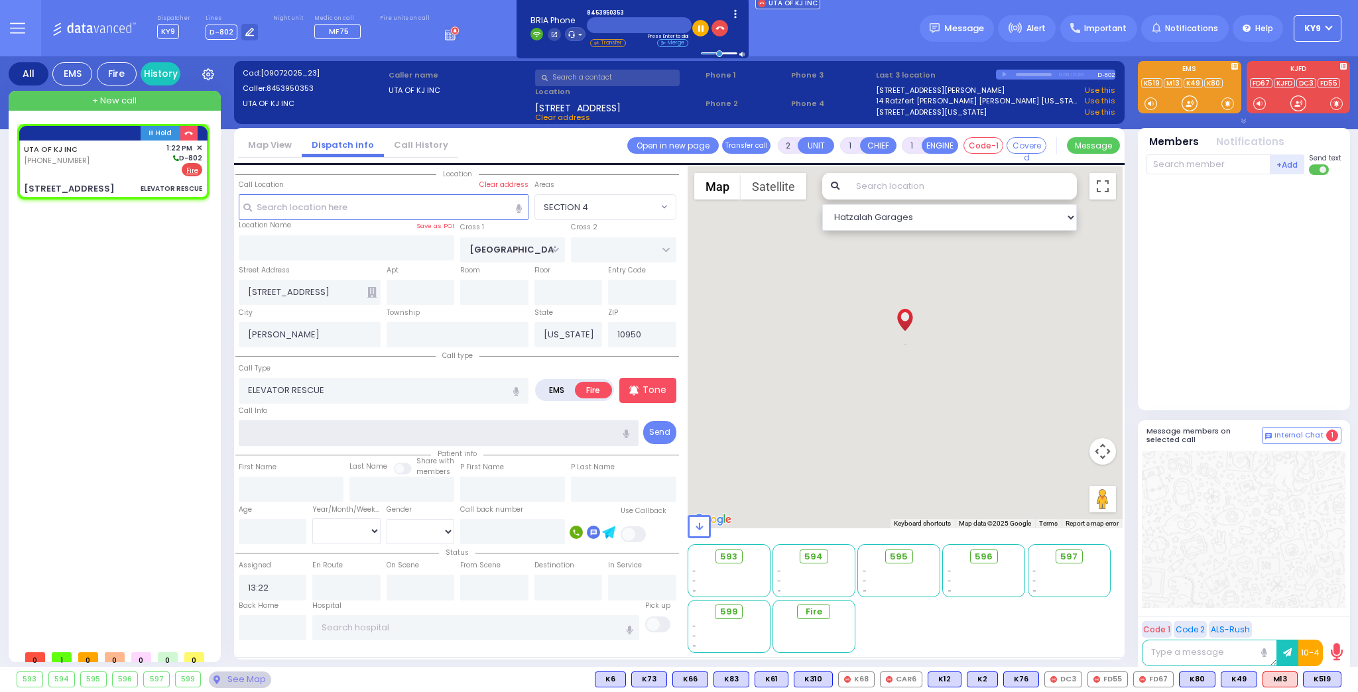
type input "4"
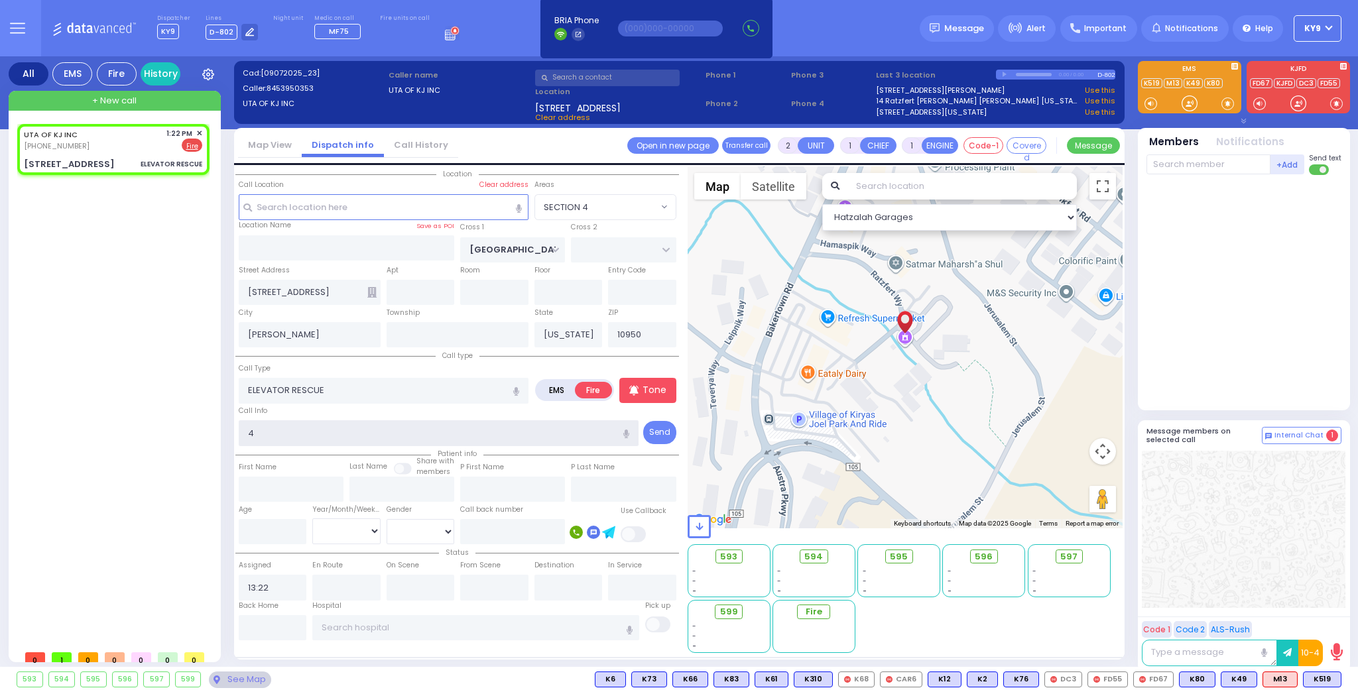
select select
radio input "true"
select select
select select "Hatzalah Garages"
select select "SECTION 4"
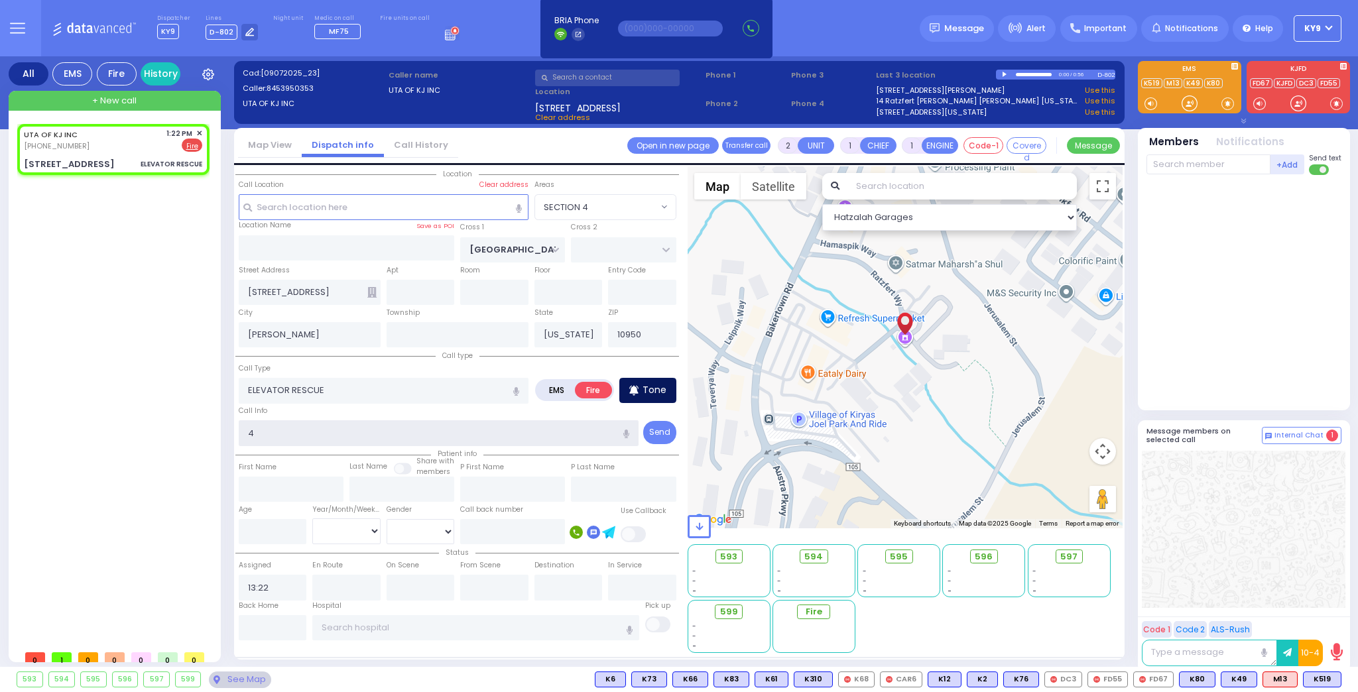
type input "4"
click at [636, 391] on icon at bounding box center [633, 390] width 9 height 10
select select
radio input "true"
select select
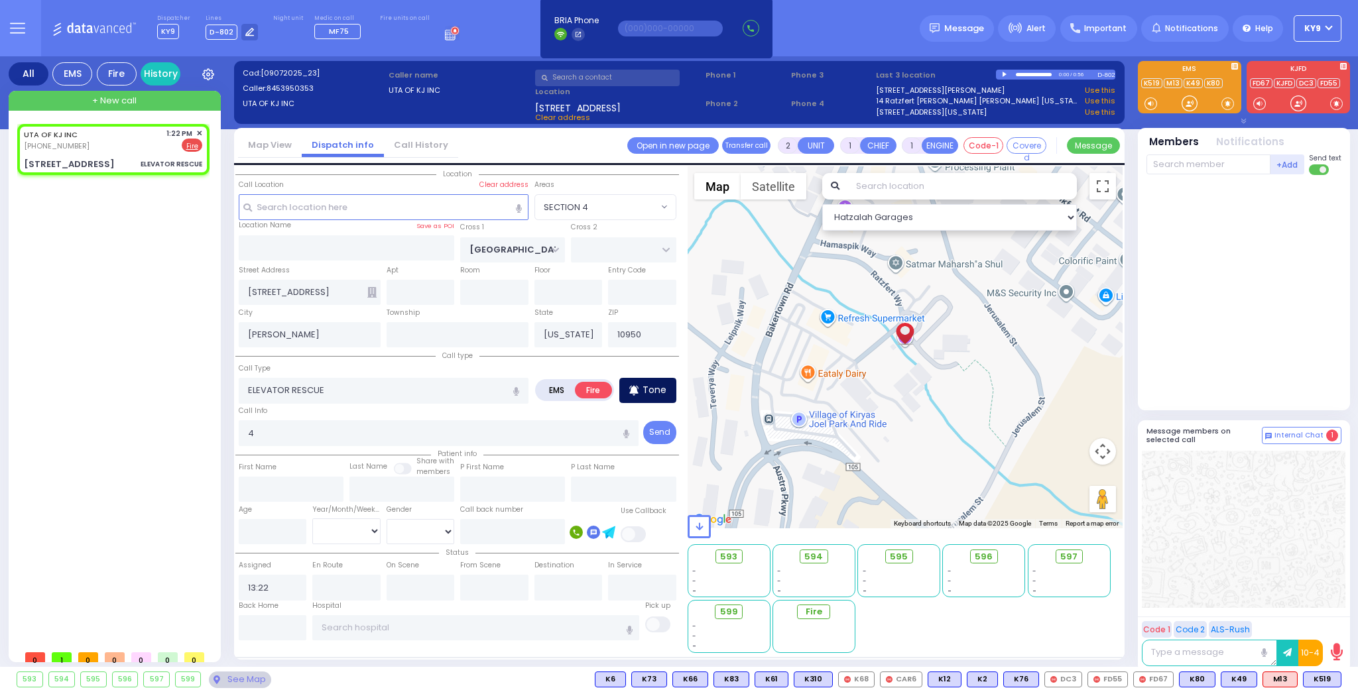
select select "Hatzalah Garages"
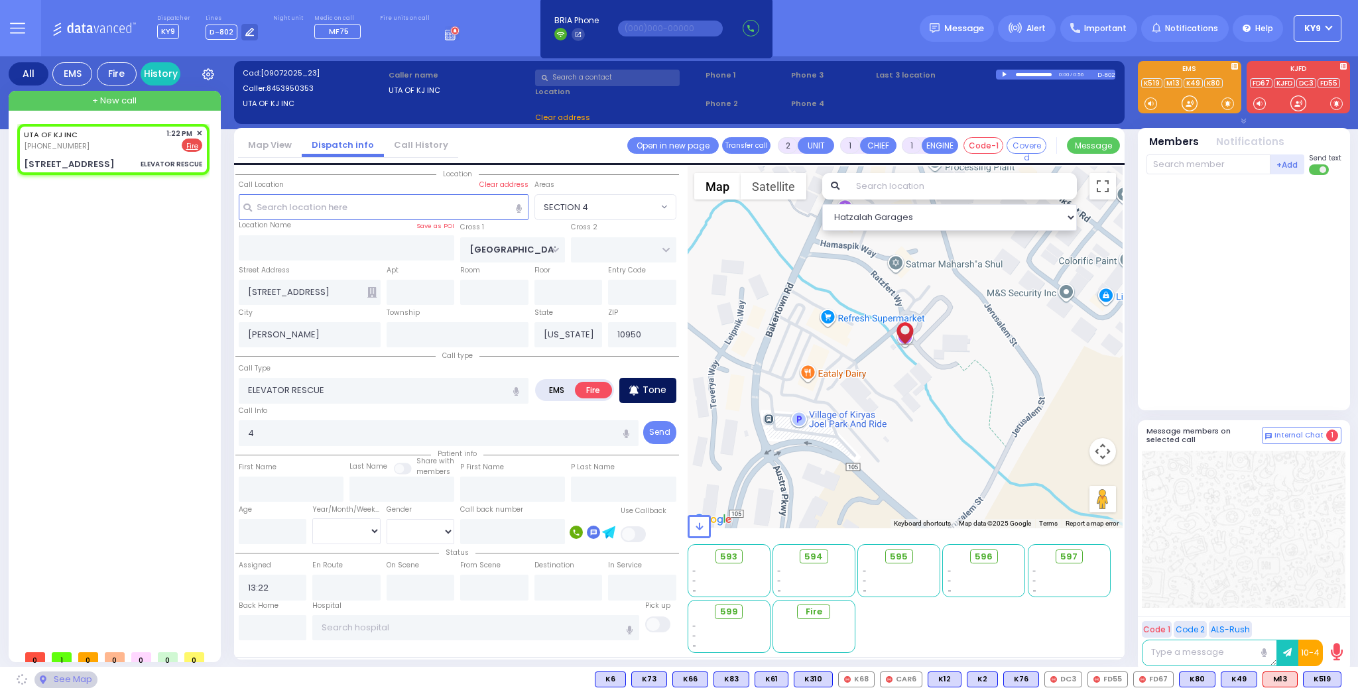
select select "SECTION 4"
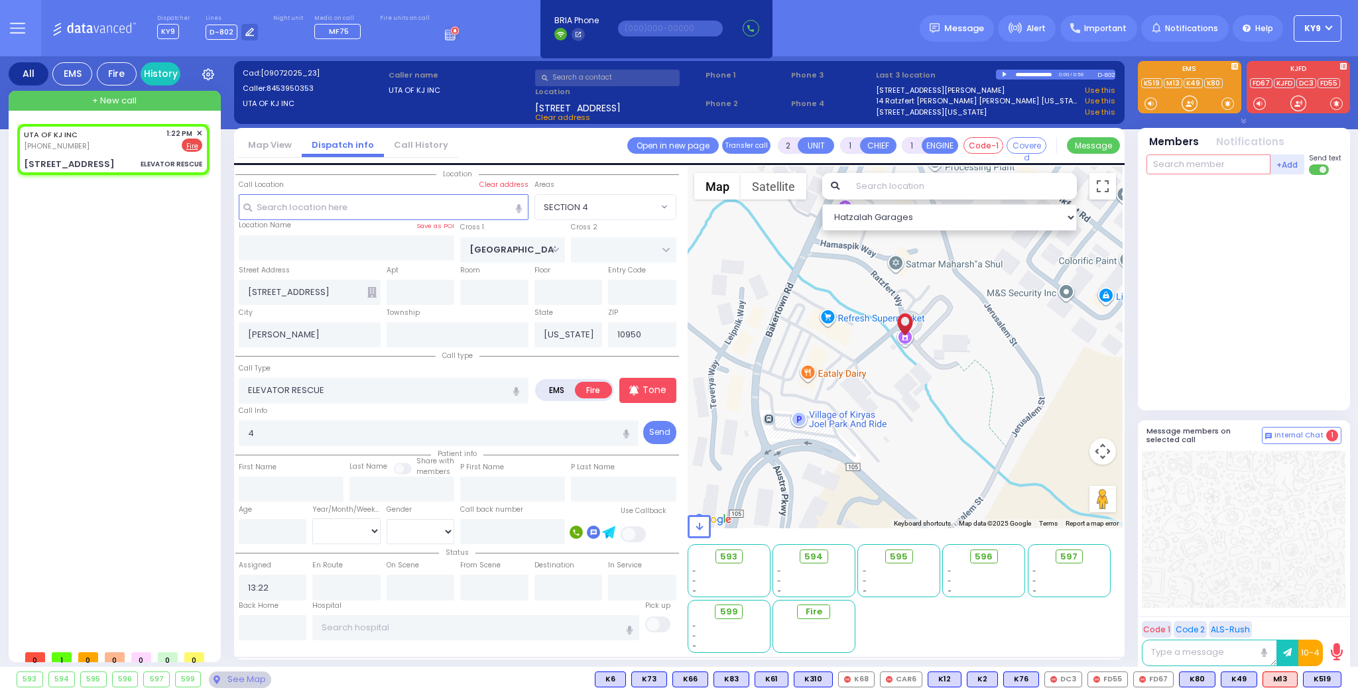
click at [1203, 165] on input "text" at bounding box center [1209, 165] width 124 height 20
type input "18"
click at [1237, 188] on div "[PERSON_NAME]" at bounding box center [1268, 191] width 75 height 13
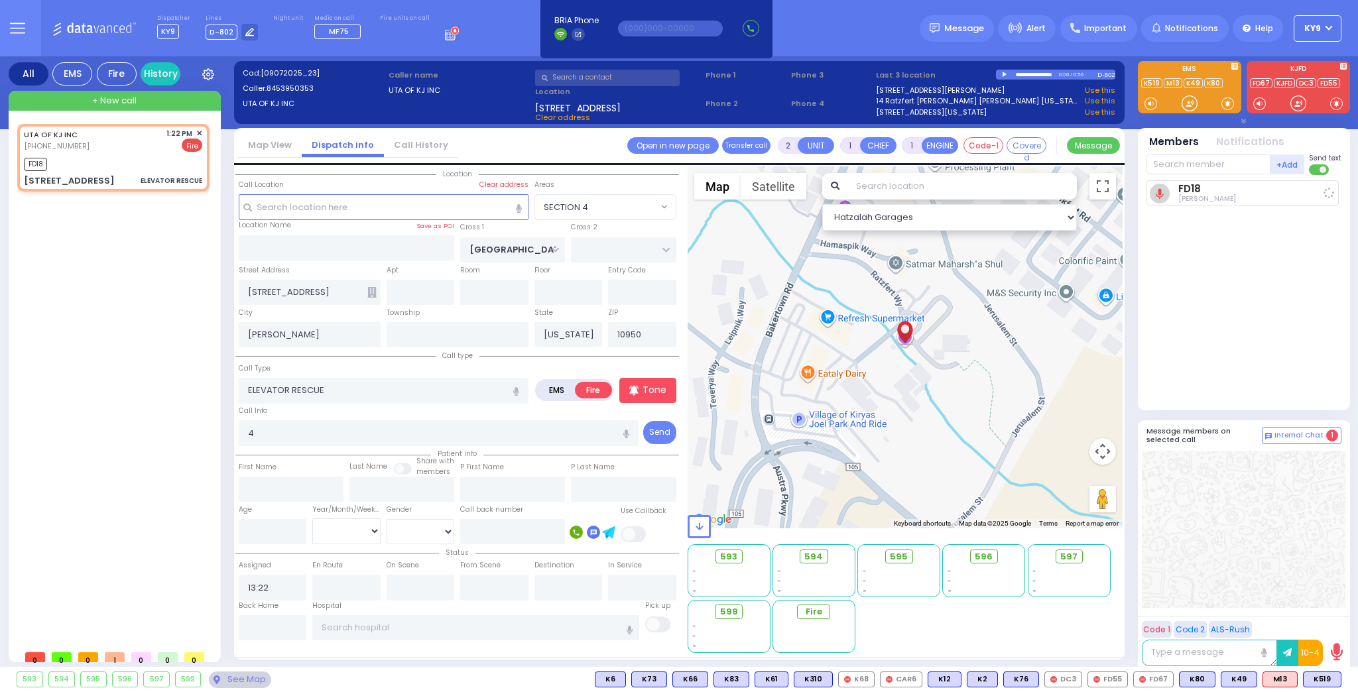
select select
radio input "true"
select select
type input "13:24"
select select "Hatzalah Garages"
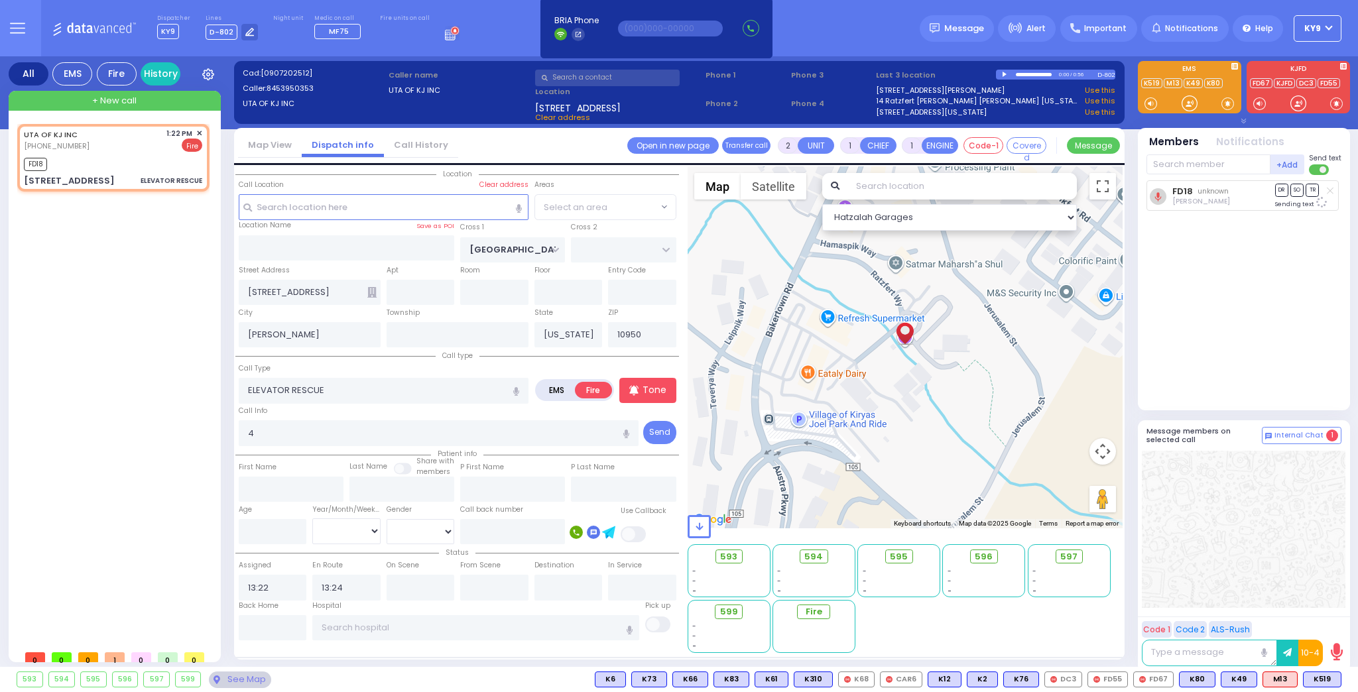
select select "SECTION 4"
click at [1203, 166] on input "text" at bounding box center [1209, 165] width 124 height 20
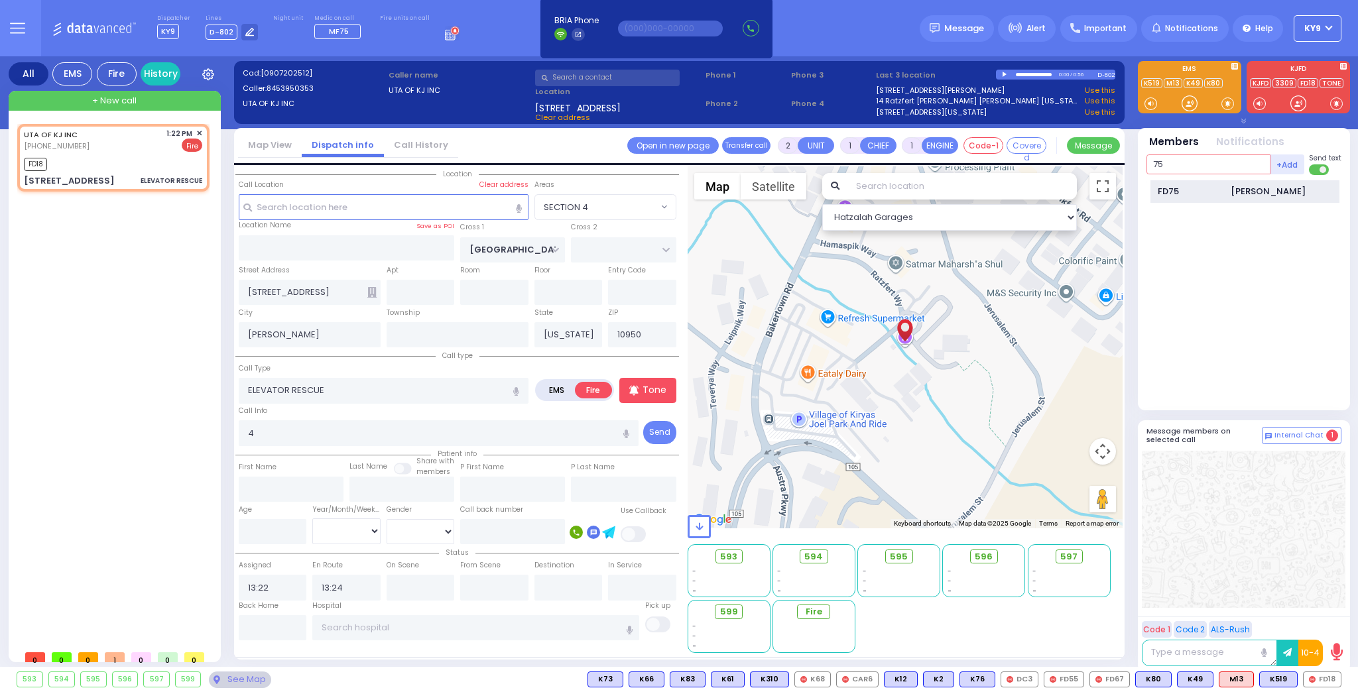
type input "75"
click at [1166, 193] on div "FD75" at bounding box center [1191, 191] width 66 height 13
select select
radio input "true"
select select
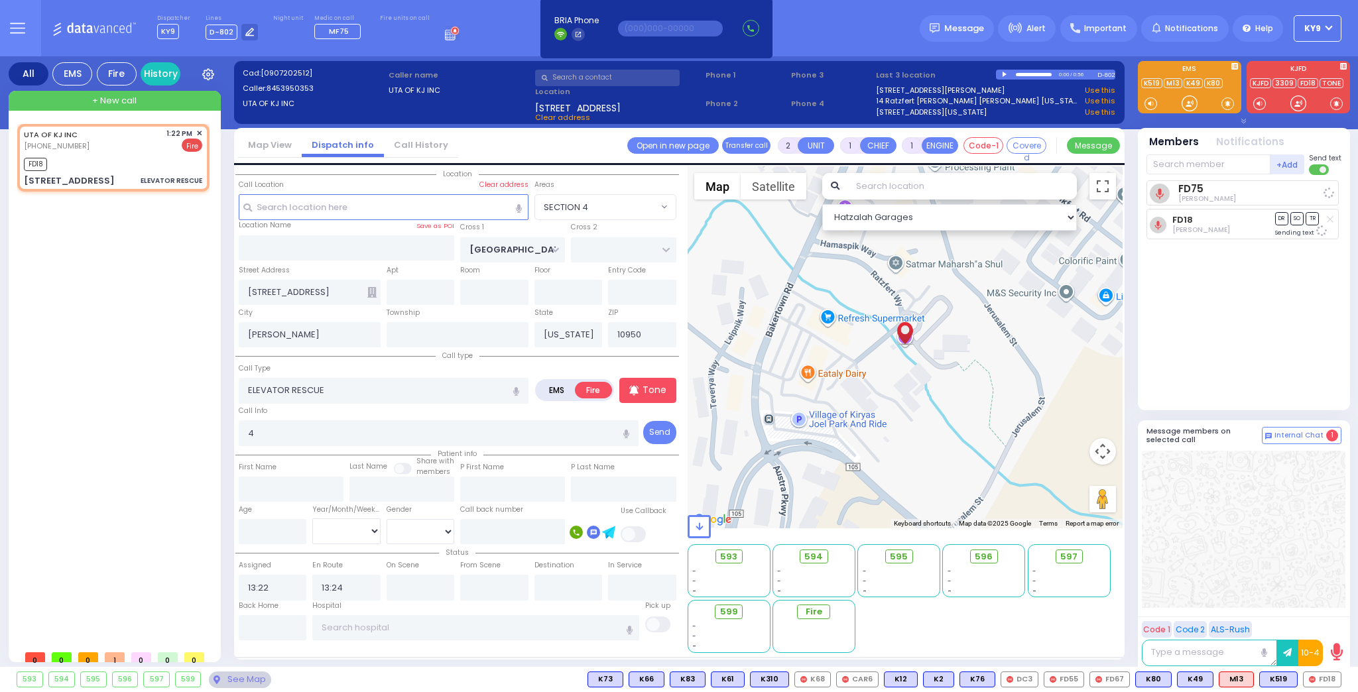
select select "Hatzalah Garages"
select select "SECTION 4"
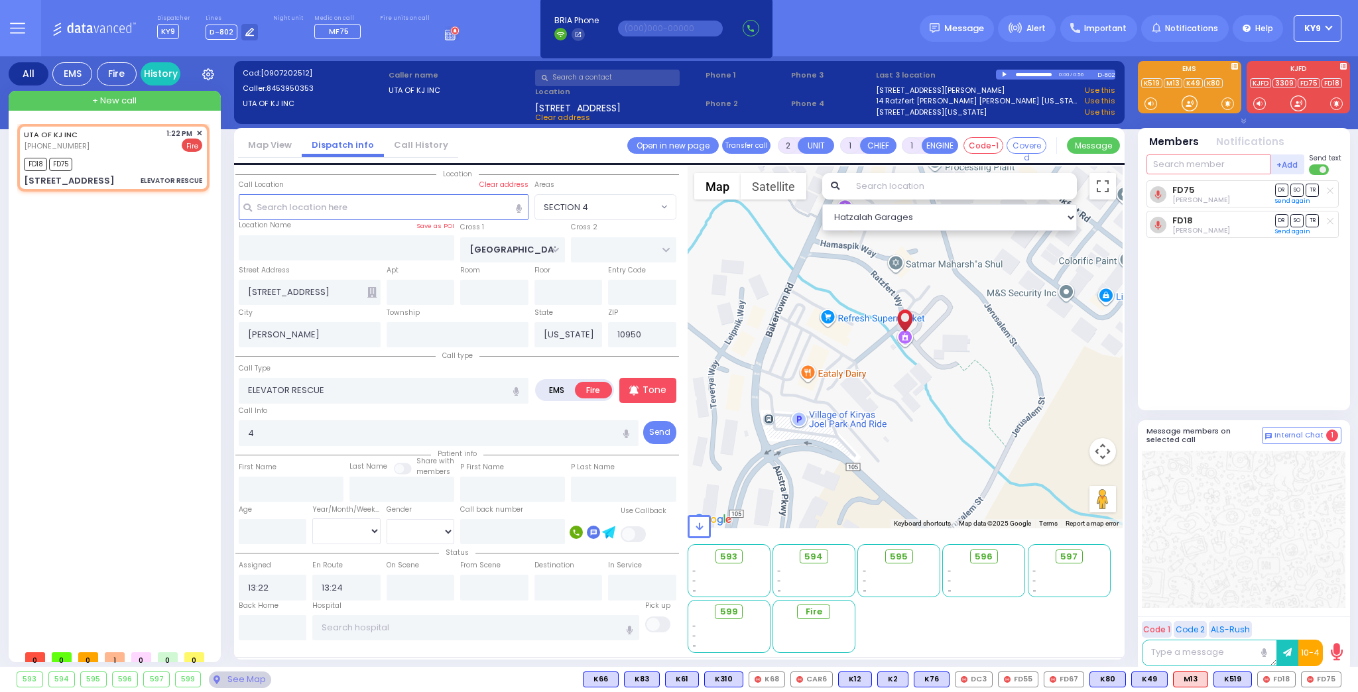
click at [1219, 172] on input "text" at bounding box center [1209, 165] width 124 height 20
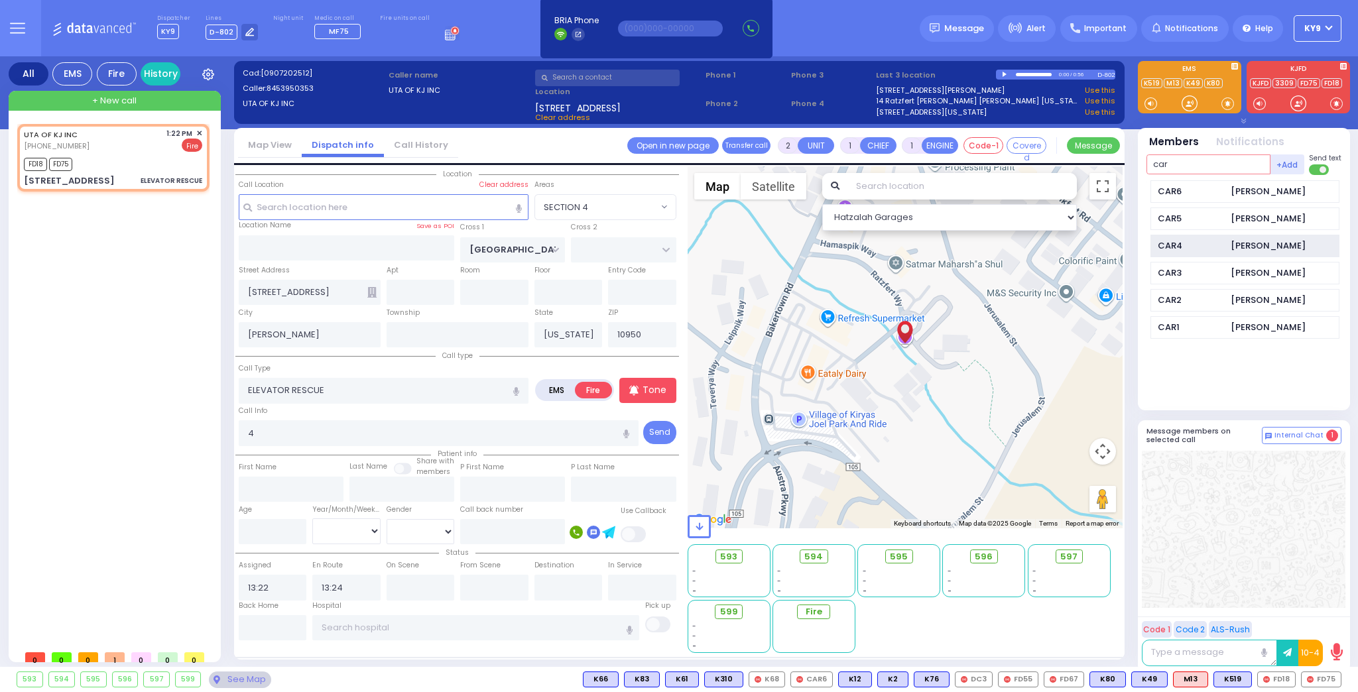
type input "car"
click at [1211, 243] on div "CAR4" at bounding box center [1191, 245] width 66 height 13
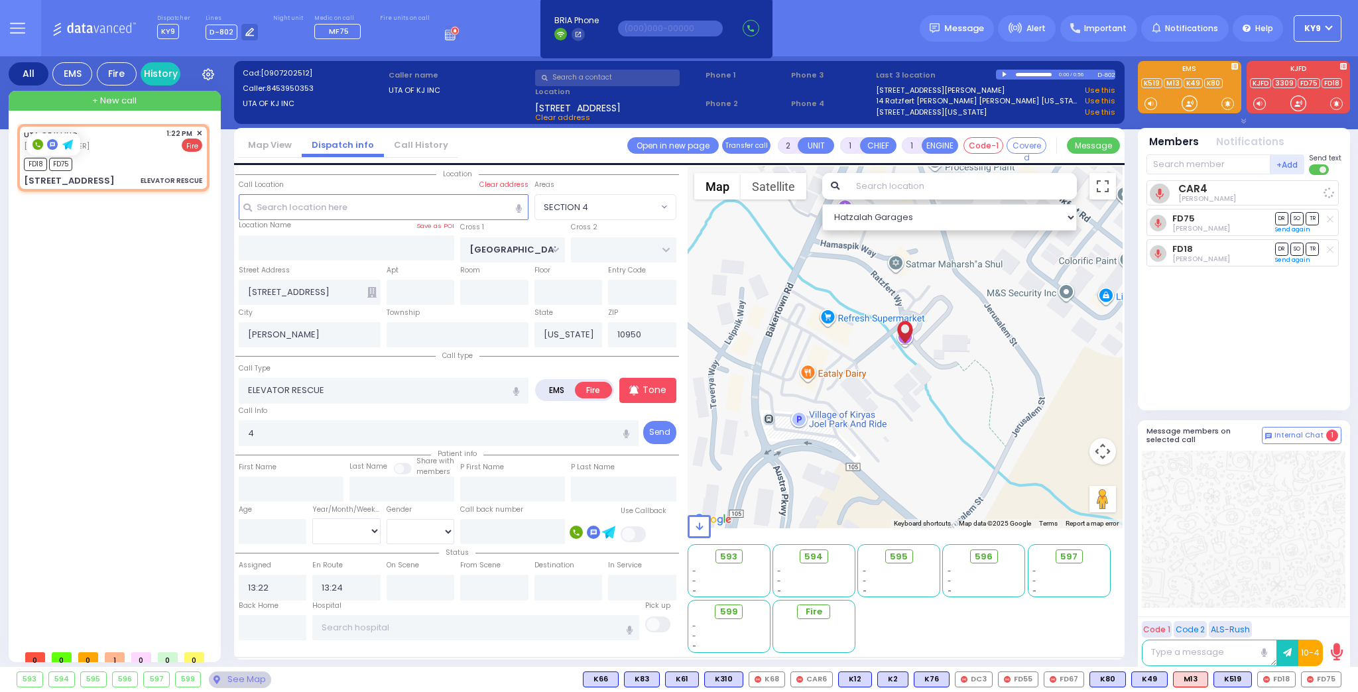
select select
radio input "true"
select select
select select "Hatzalah Garages"
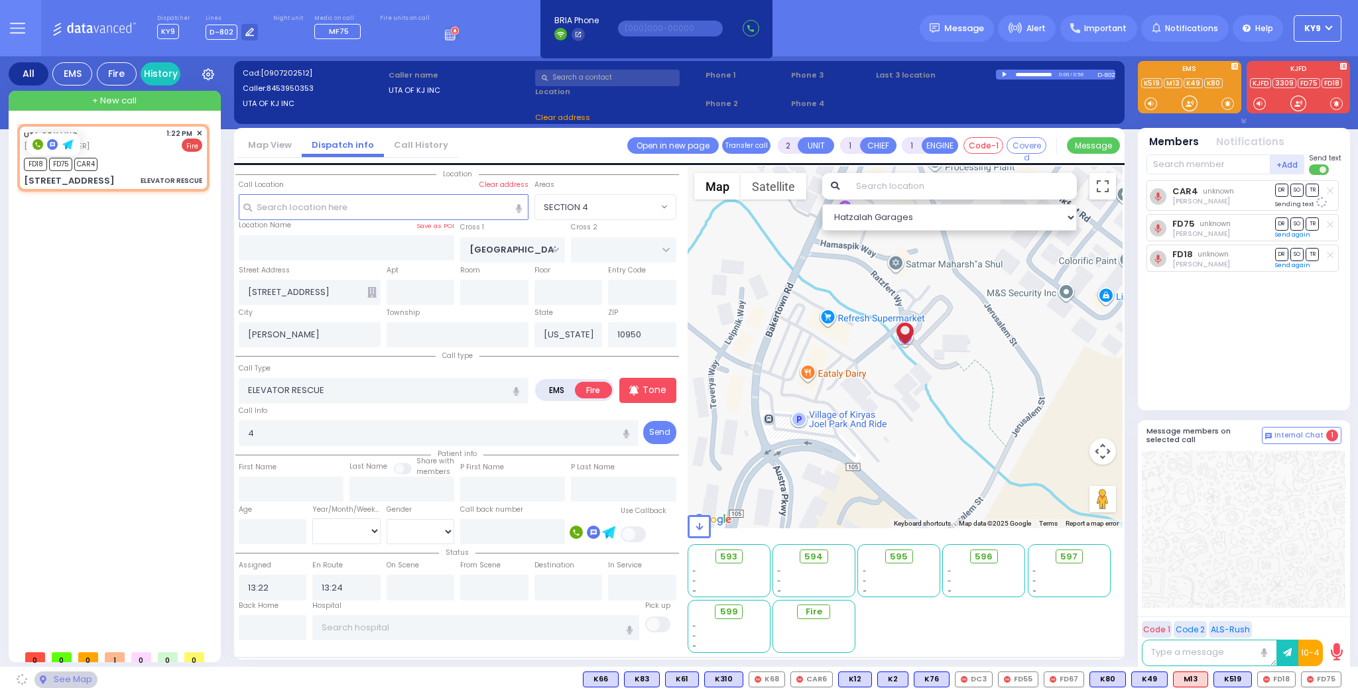
select select "SECTION 4"
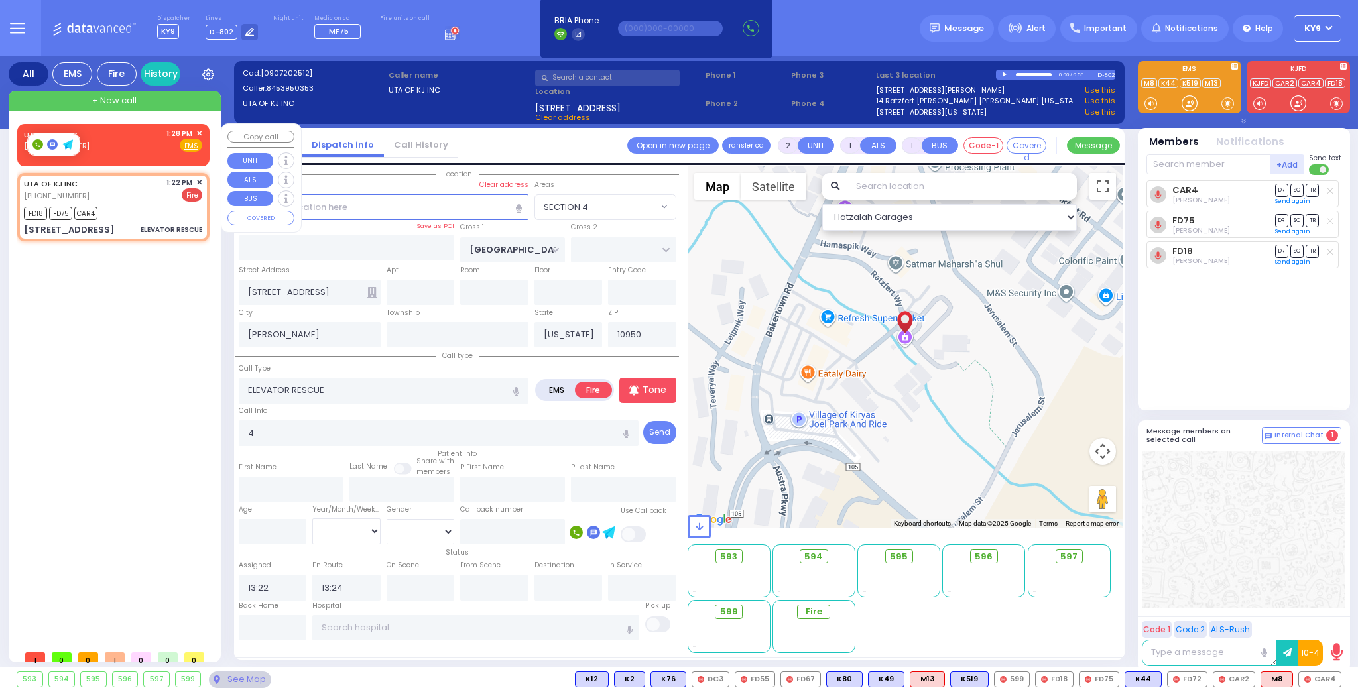
click at [196, 129] on div "1:28 PM ✕" at bounding box center [184, 133] width 36 height 11
select select
radio input "true"
select select
type input "13:28"
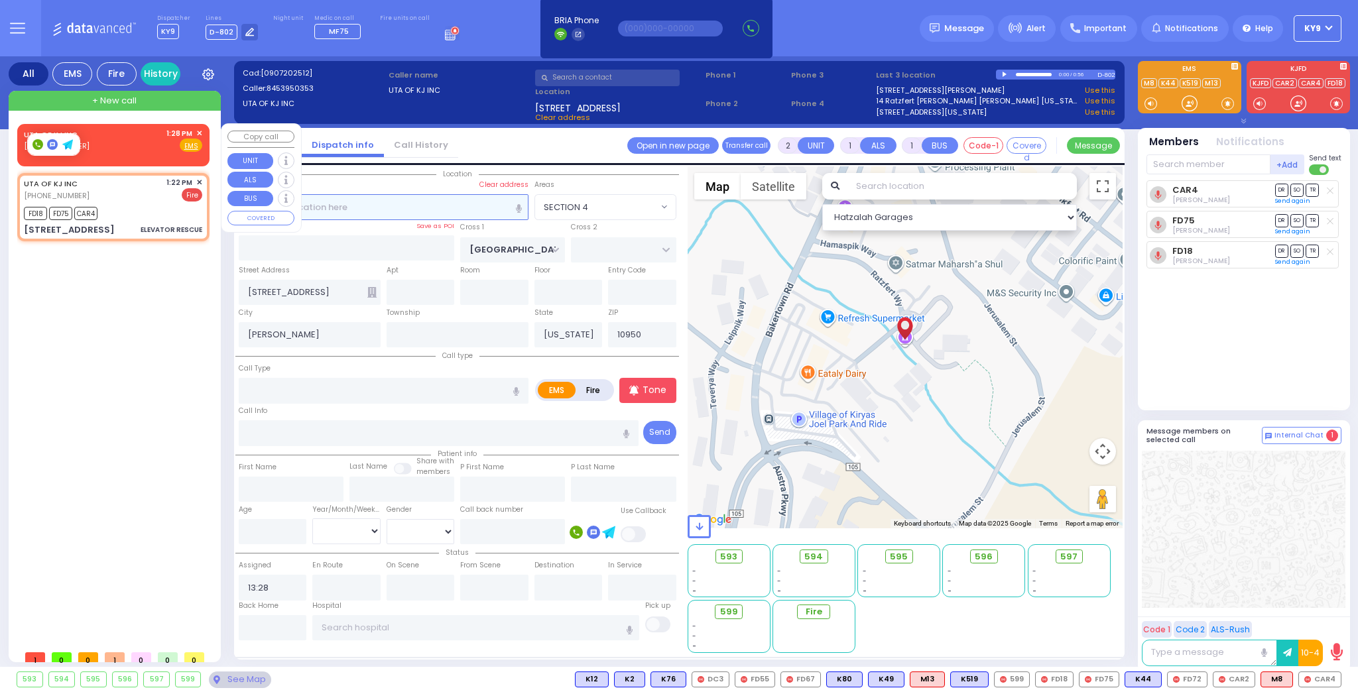
select select "Hatzalah Garages"
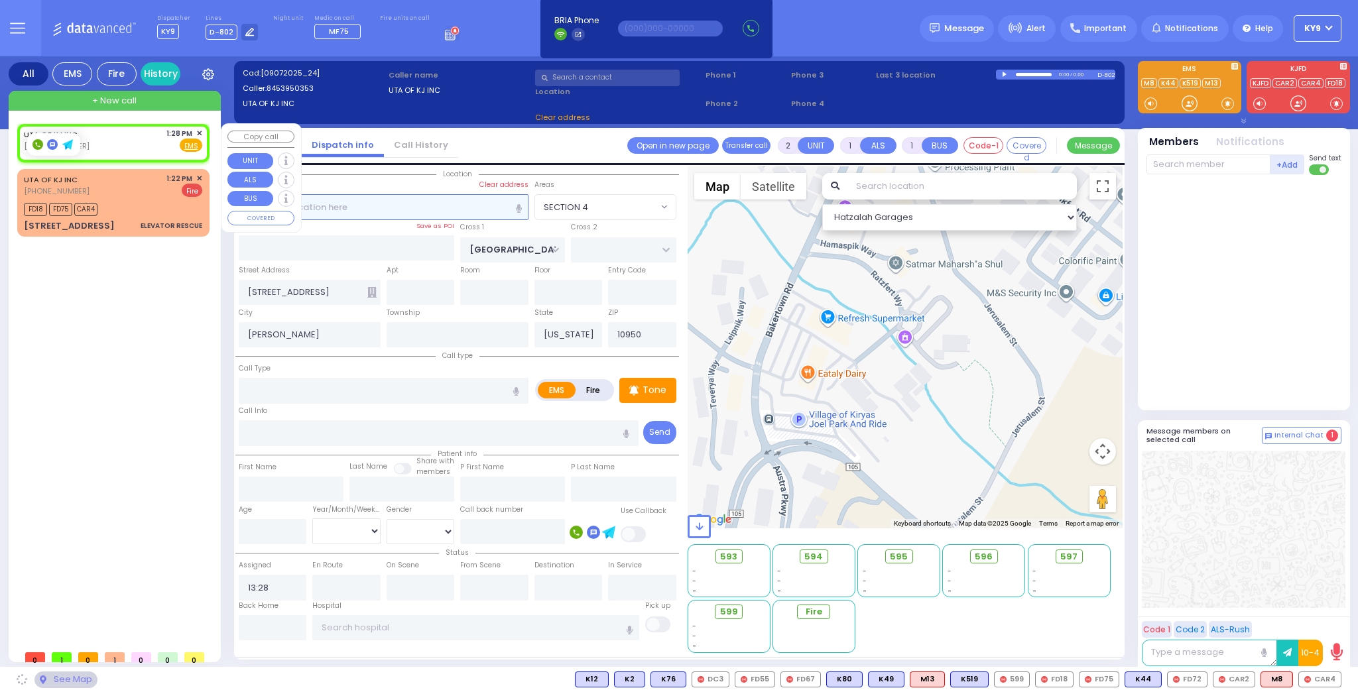
select select
radio input "true"
select select
select select "Hatzalah Garages"
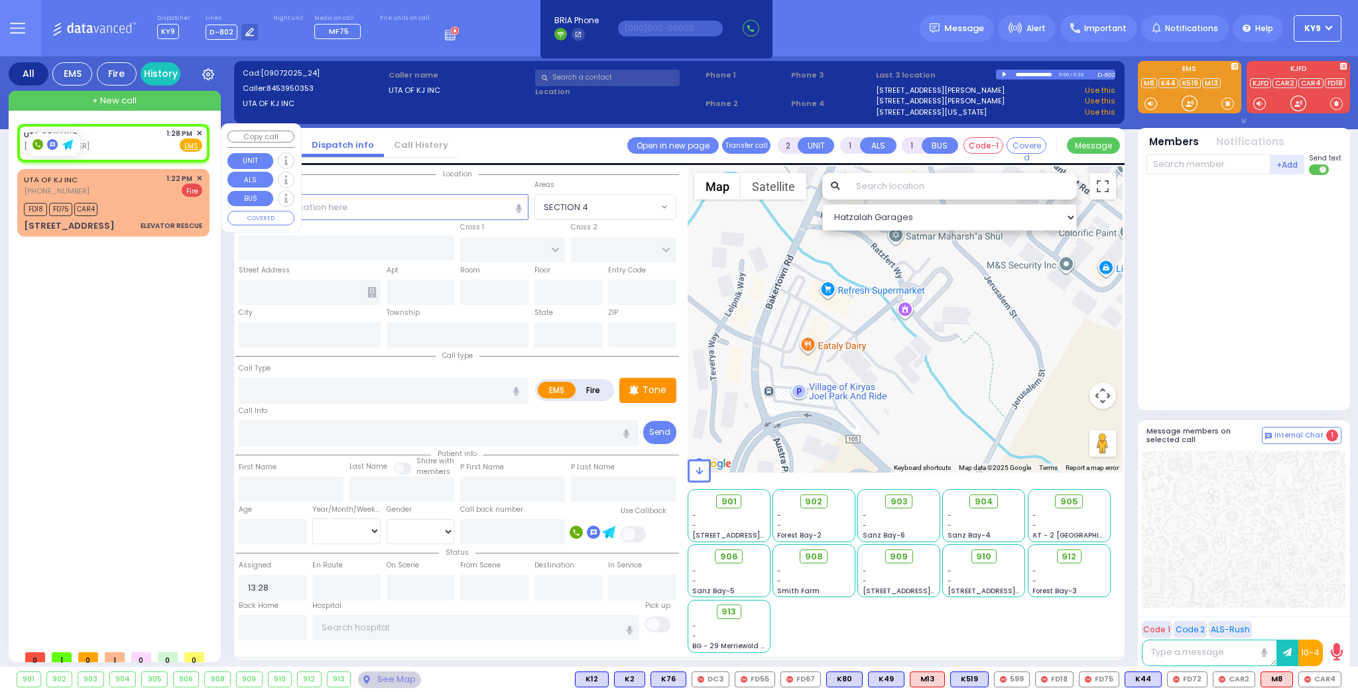
click at [199, 131] on span "✕" at bounding box center [199, 133] width 6 height 11
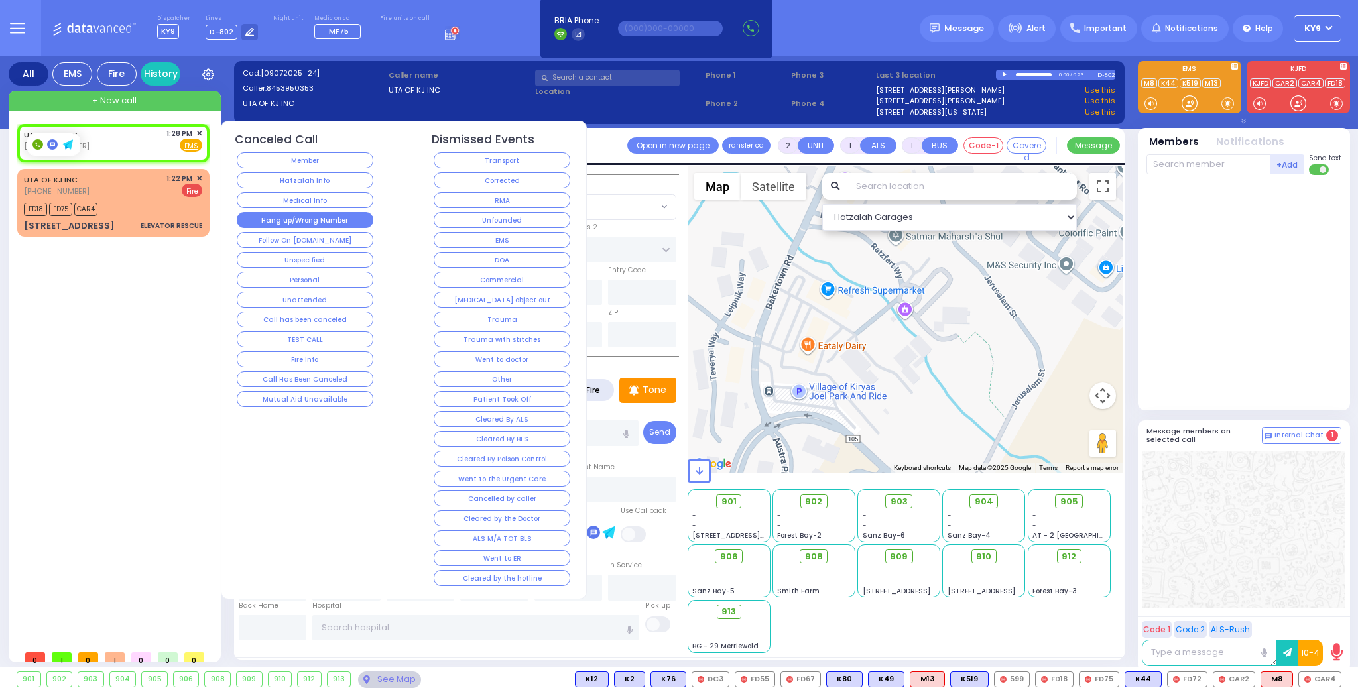
click at [250, 216] on button "Hang up/Wrong Number" at bounding box center [305, 220] width 137 height 16
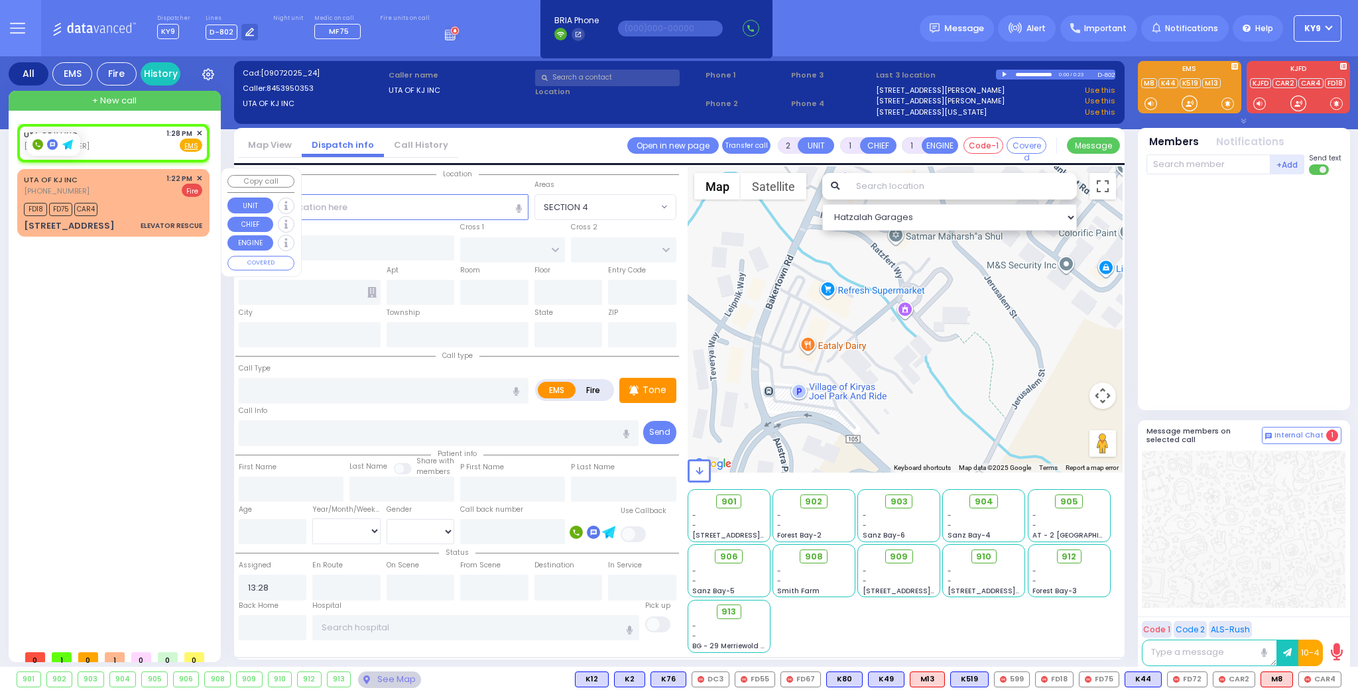
select select
radio input "true"
select select
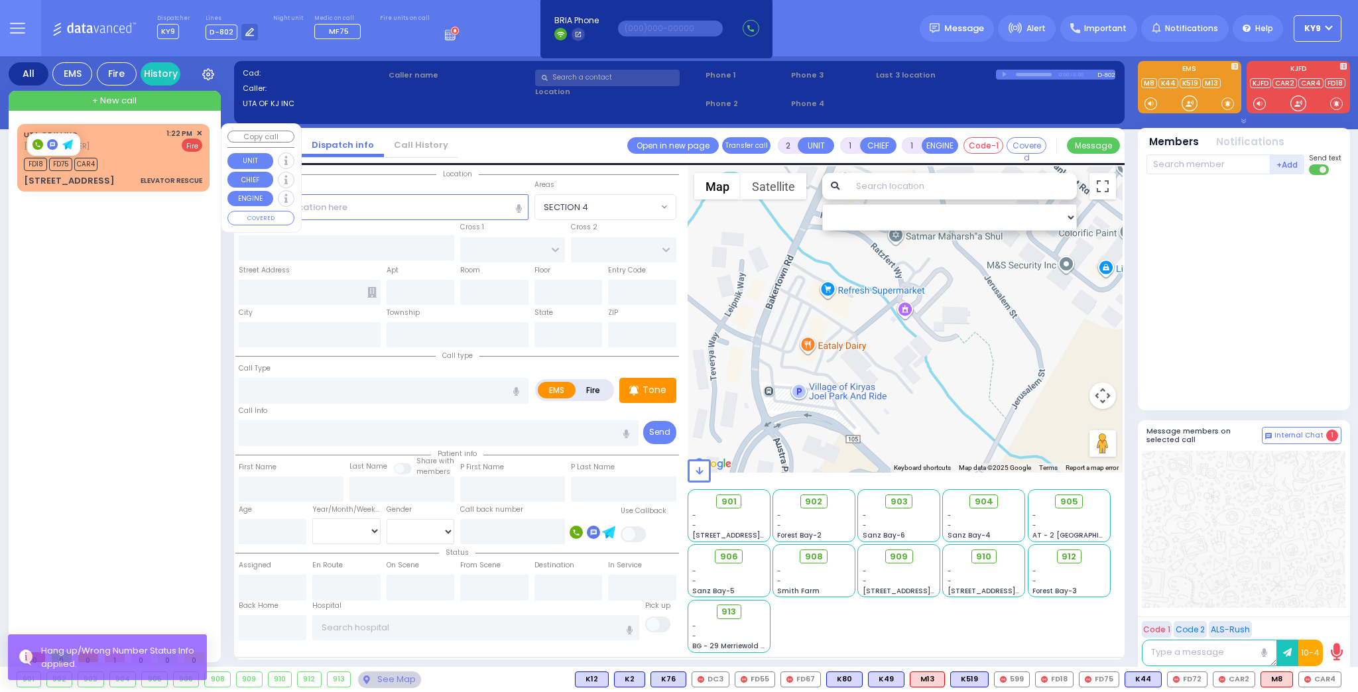
click at [123, 162] on div "FD18 FD75 CAR4" at bounding box center [113, 163] width 178 height 17
select select
type input "ELEVATOR RESCUE"
radio input "false"
radio input "true"
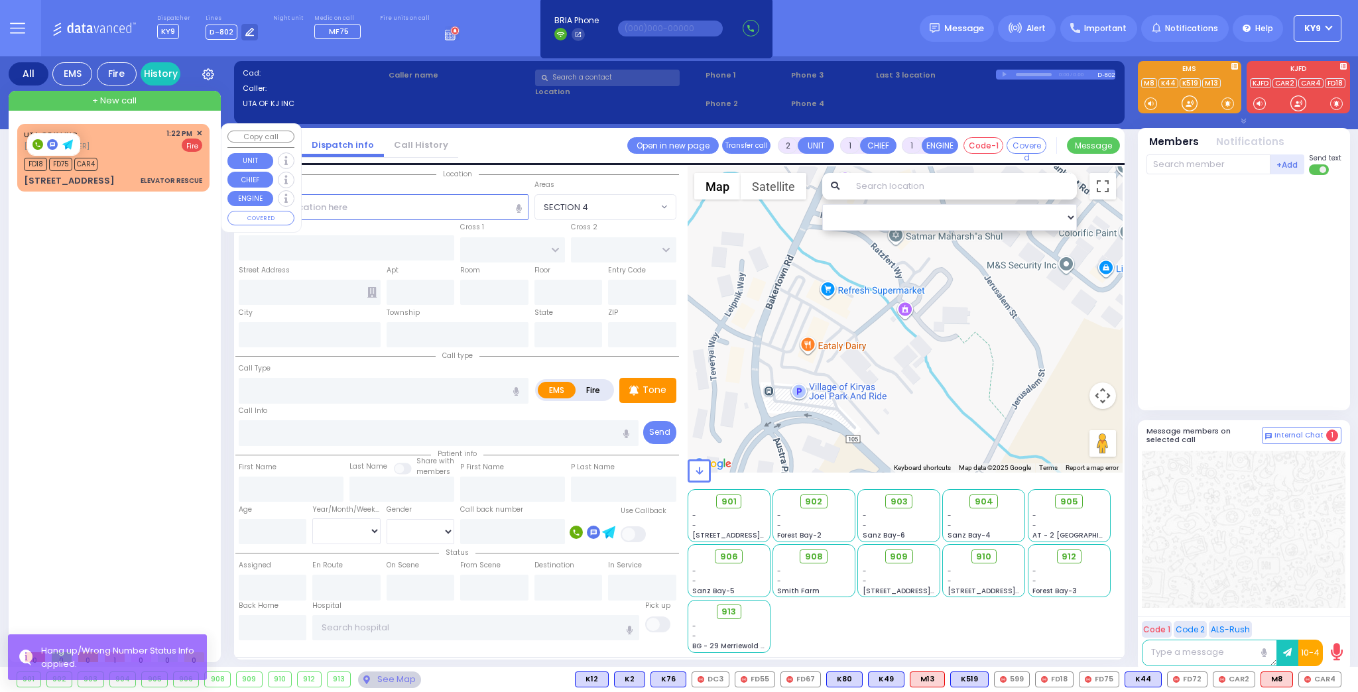
type input "4"
select select
type input "13:22"
type input "13:24"
type input "[GEOGRAPHIC_DATA]"
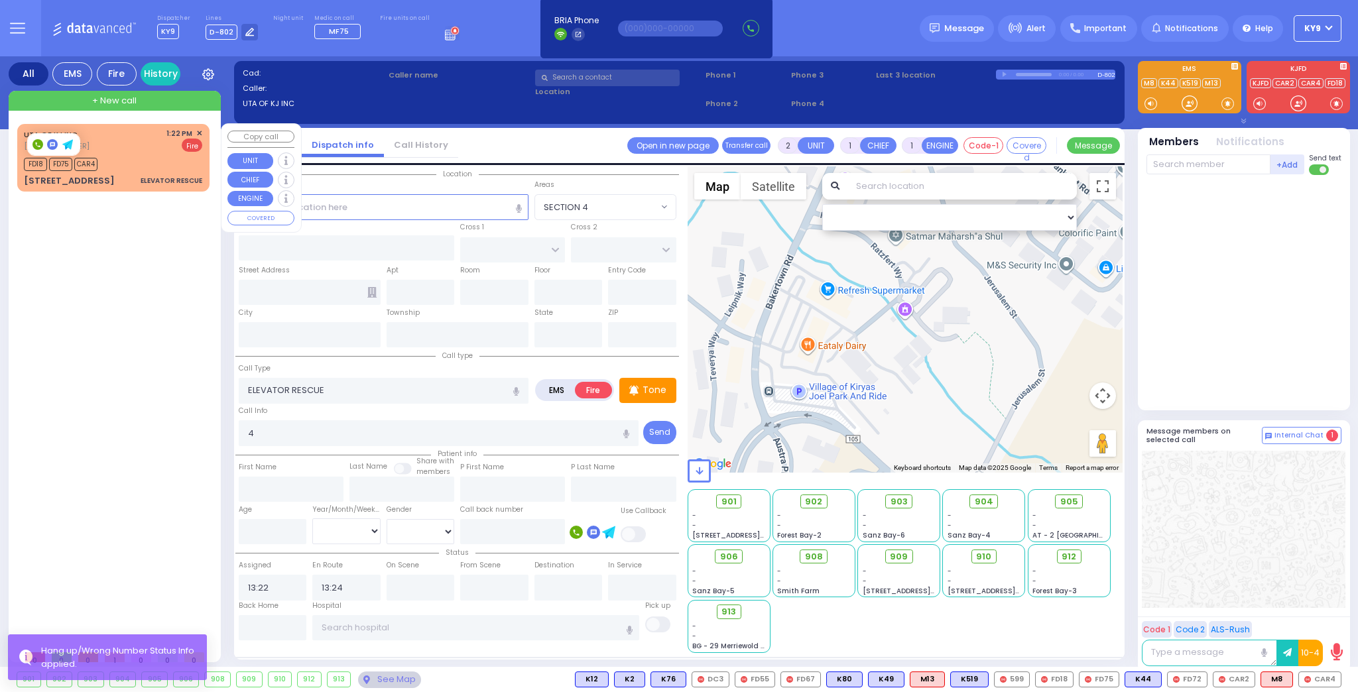
type input "[STREET_ADDRESS]"
type input "[PERSON_NAME]"
type input "[US_STATE]"
type input "10950"
select select "Hatzalah Garages"
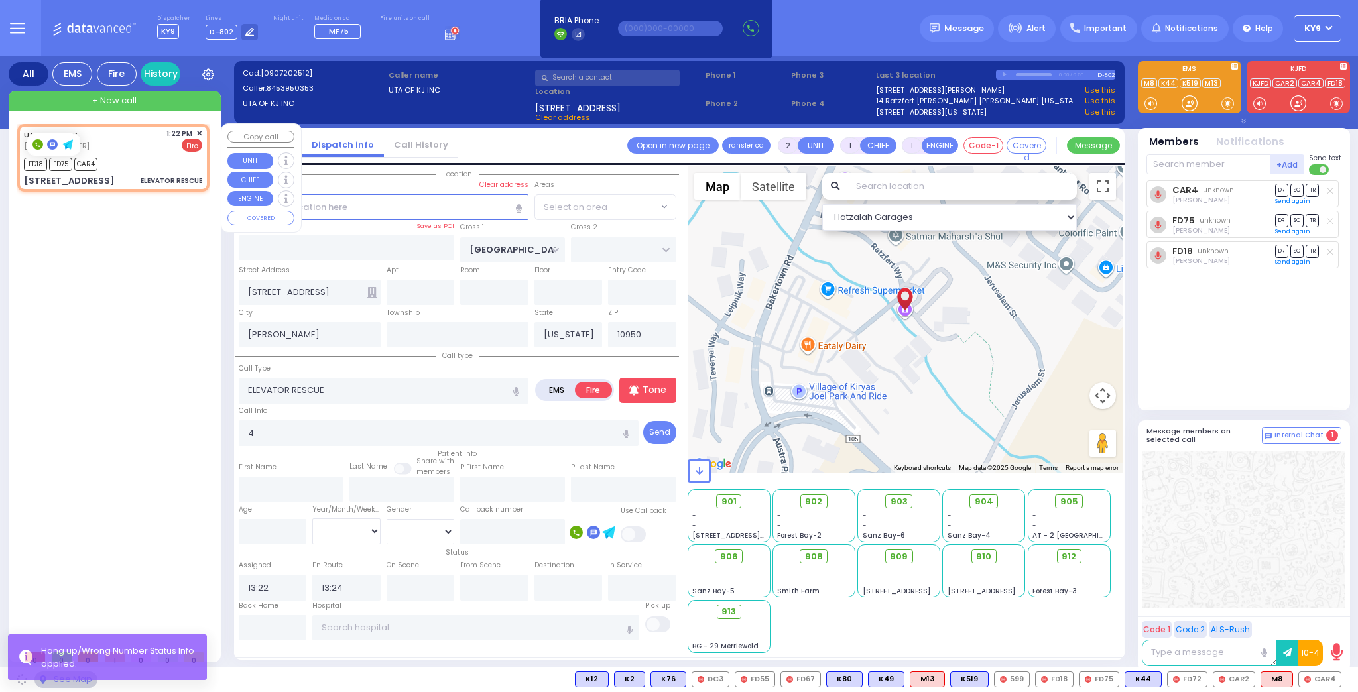
select select "SECTION 4"
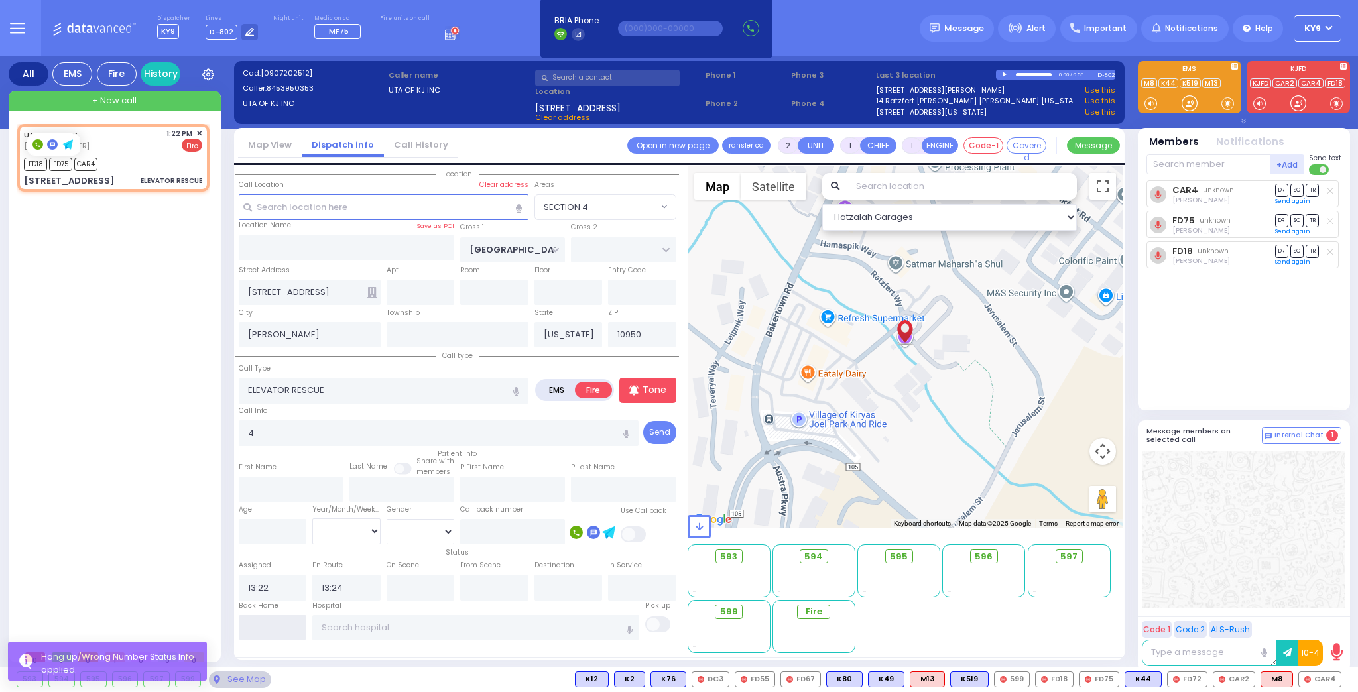
click at [271, 619] on input "text" at bounding box center [273, 627] width 68 height 25
type input "13:34"
select select
radio input "true"
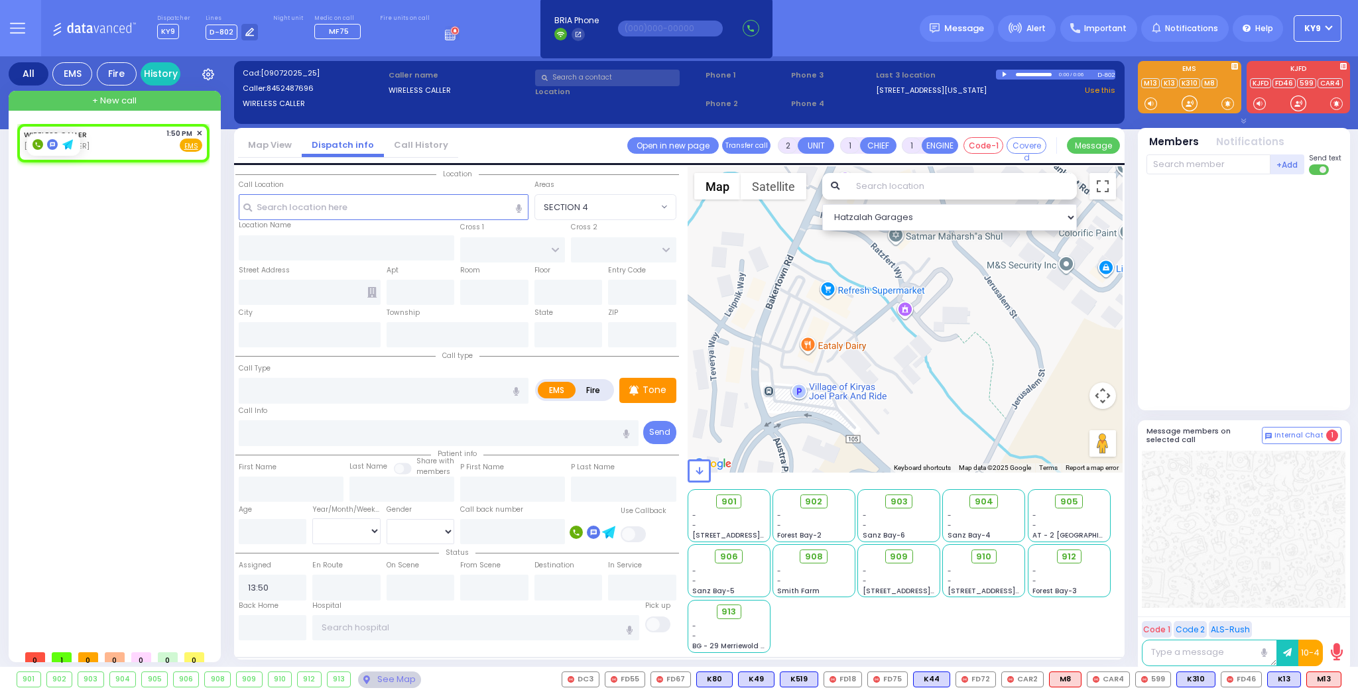
drag, startPoint x: 95, startPoint y: 263, endPoint x: 92, endPoint y: 270, distance: 8.0
click at [92, 270] on div "WIRELESS CALLER [PHONE_NUMBER] 1:50 PM ✕ EMS" at bounding box center [116, 384] width 198 height 520
click at [38, 147] on rect at bounding box center [37, 144] width 11 height 11
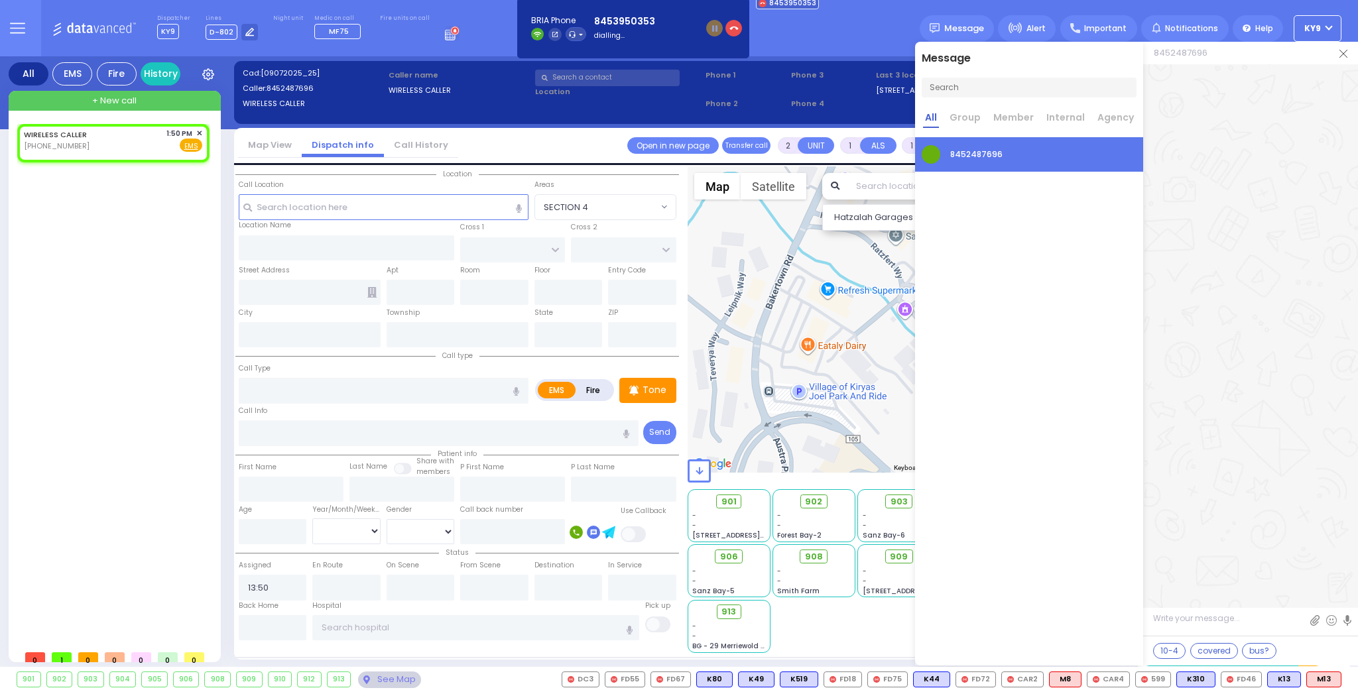
click at [1341, 50] on img at bounding box center [1343, 54] width 8 height 8
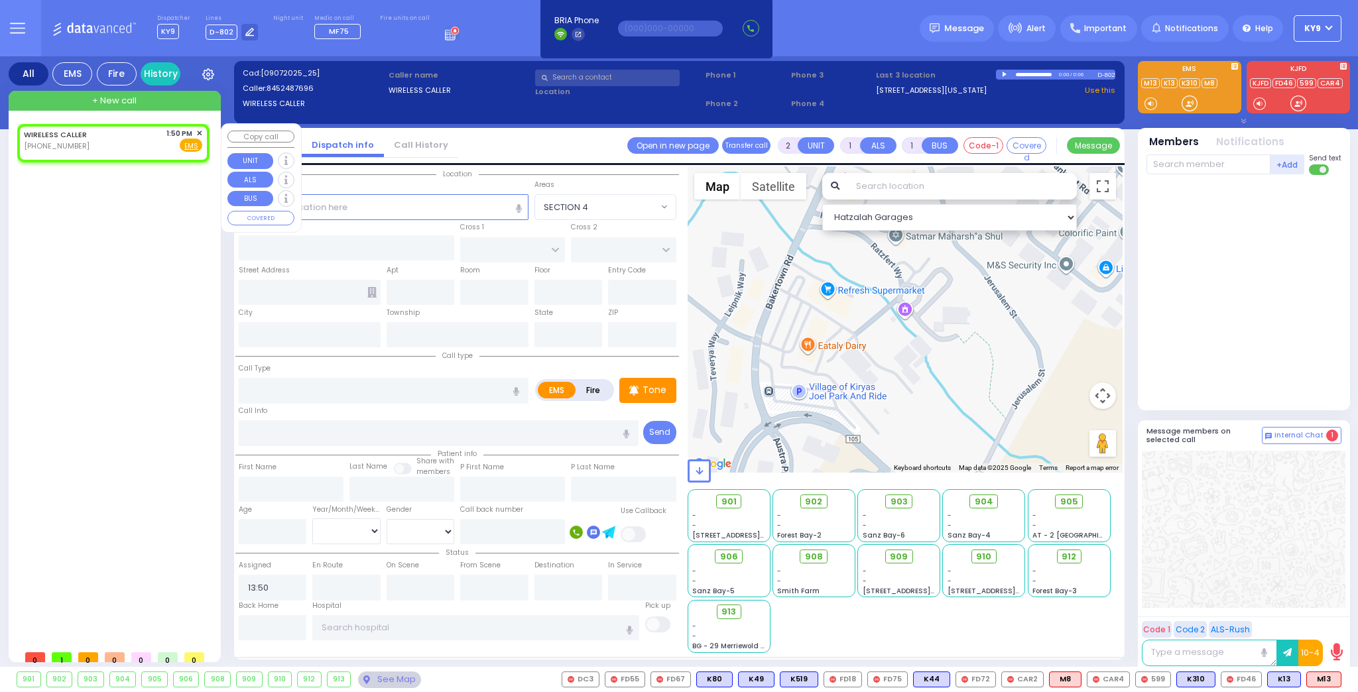
click at [200, 131] on span "✕" at bounding box center [199, 133] width 6 height 11
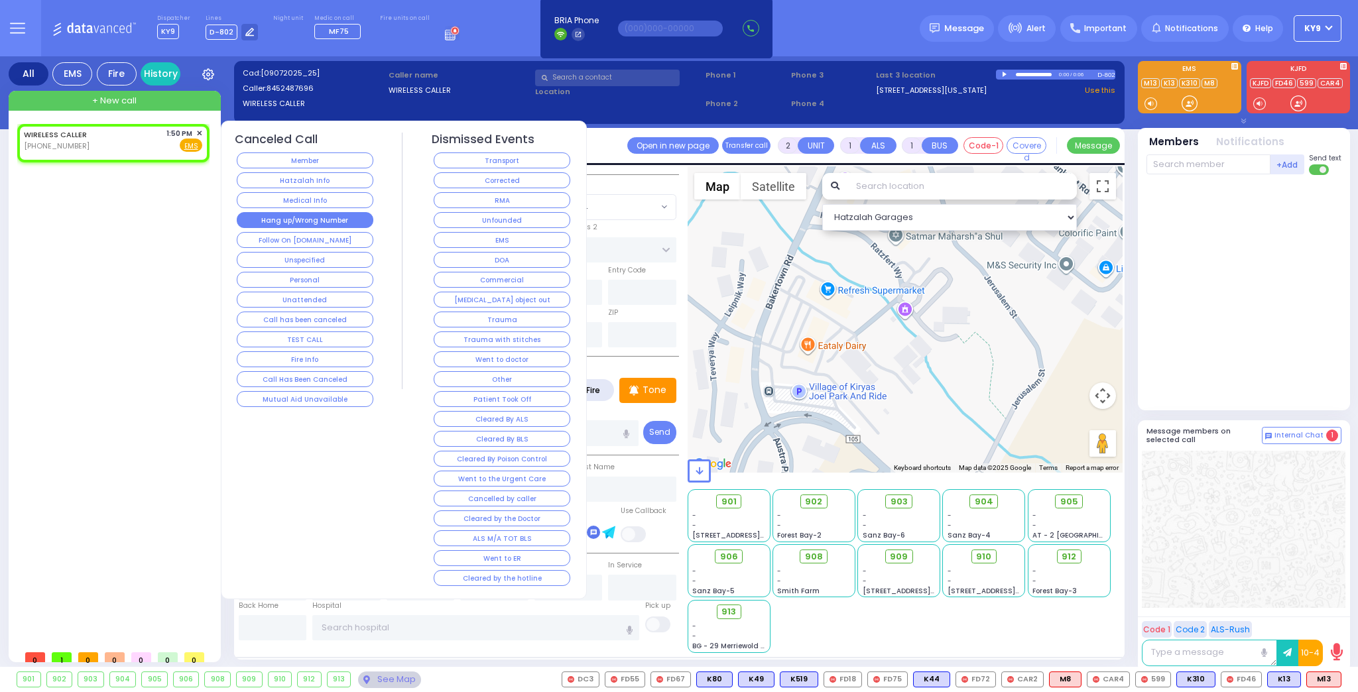
click at [253, 215] on button "Hang up/Wrong Number" at bounding box center [305, 220] width 137 height 16
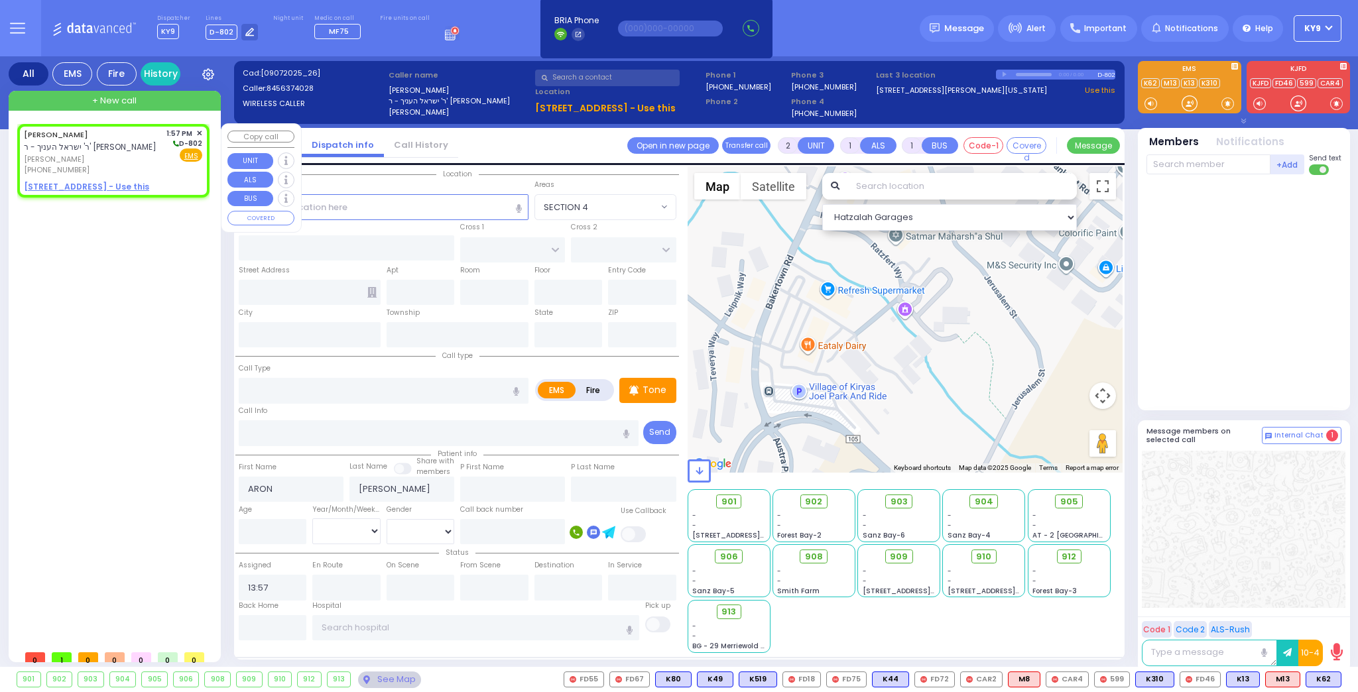
click at [78, 182] on u "[STREET_ADDRESS] - Use this" at bounding box center [86, 186] width 125 height 11
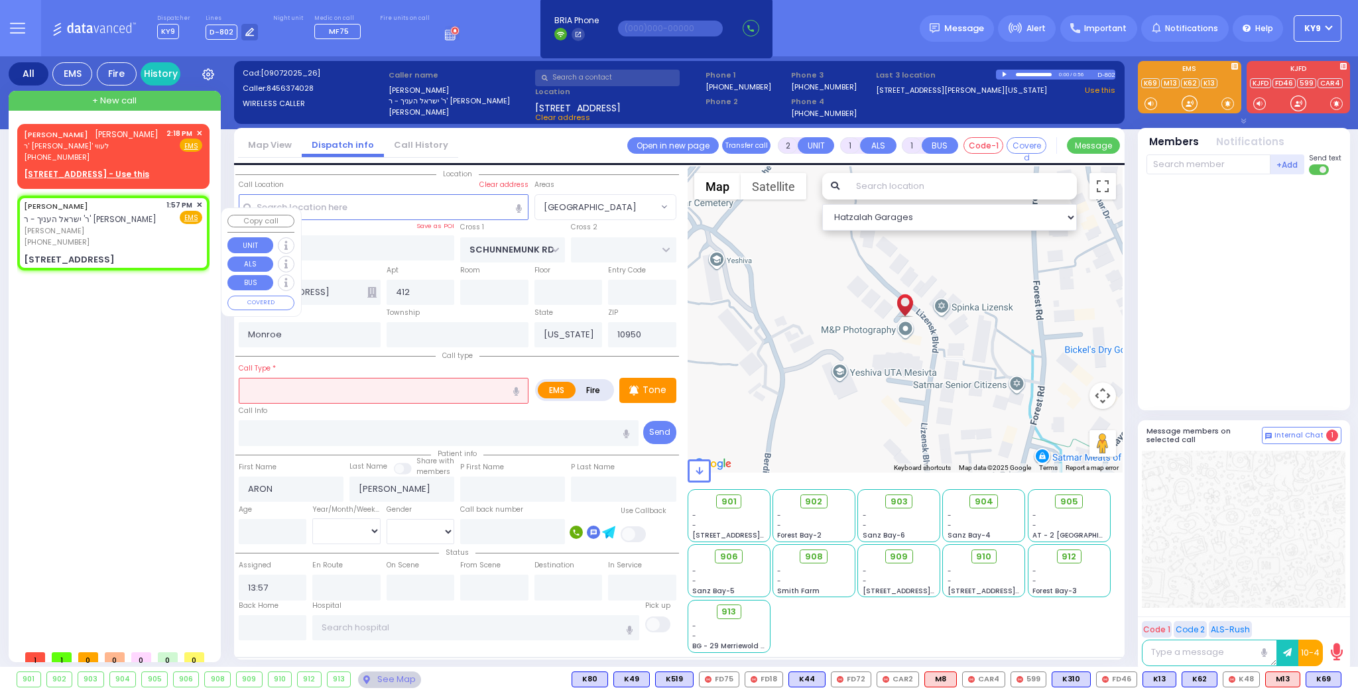
click at [198, 211] on span "✕" at bounding box center [199, 205] width 6 height 11
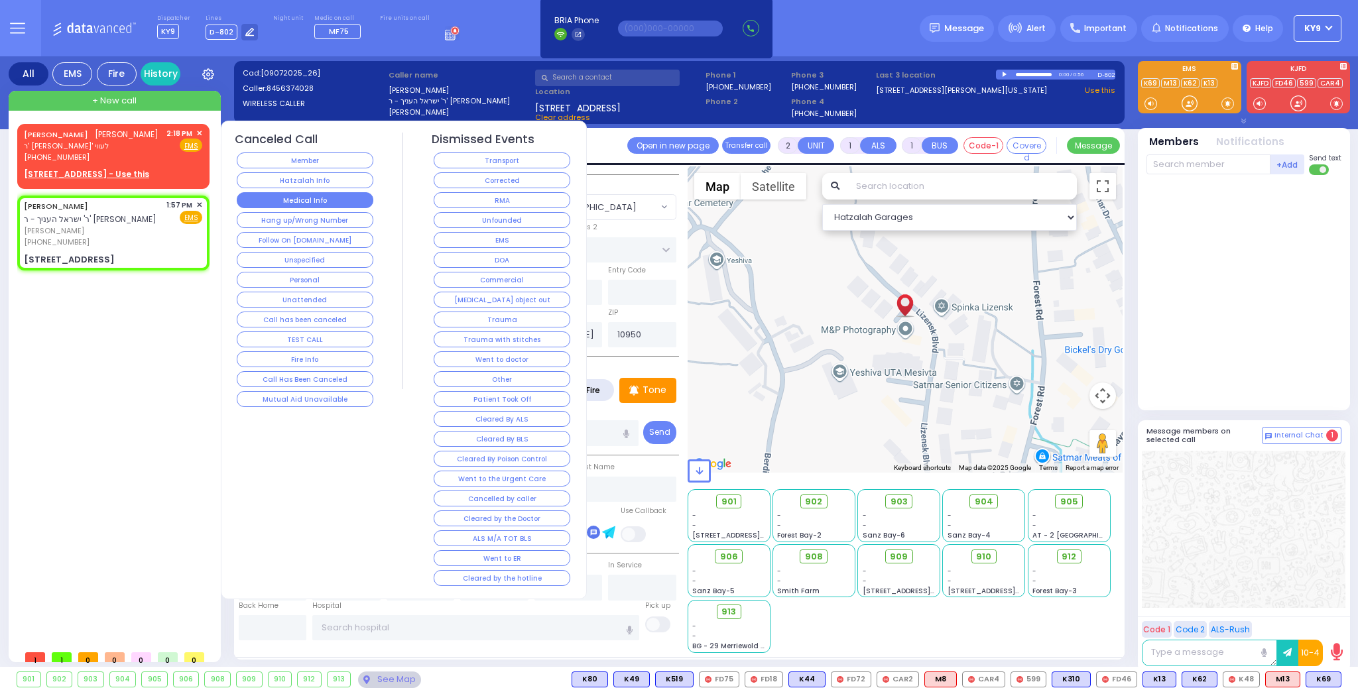
click at [261, 195] on button "Medical Info" at bounding box center [305, 200] width 137 height 16
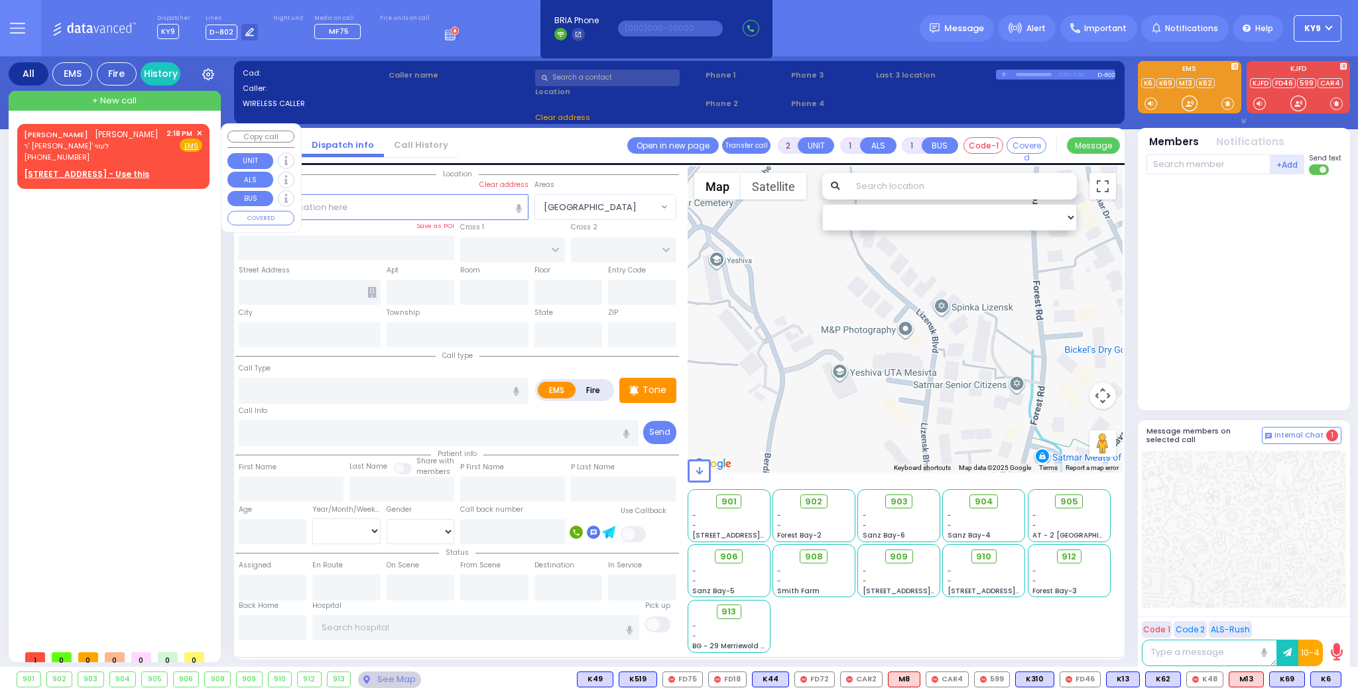
select select
